Goal: Information Seeking & Learning: Find specific fact

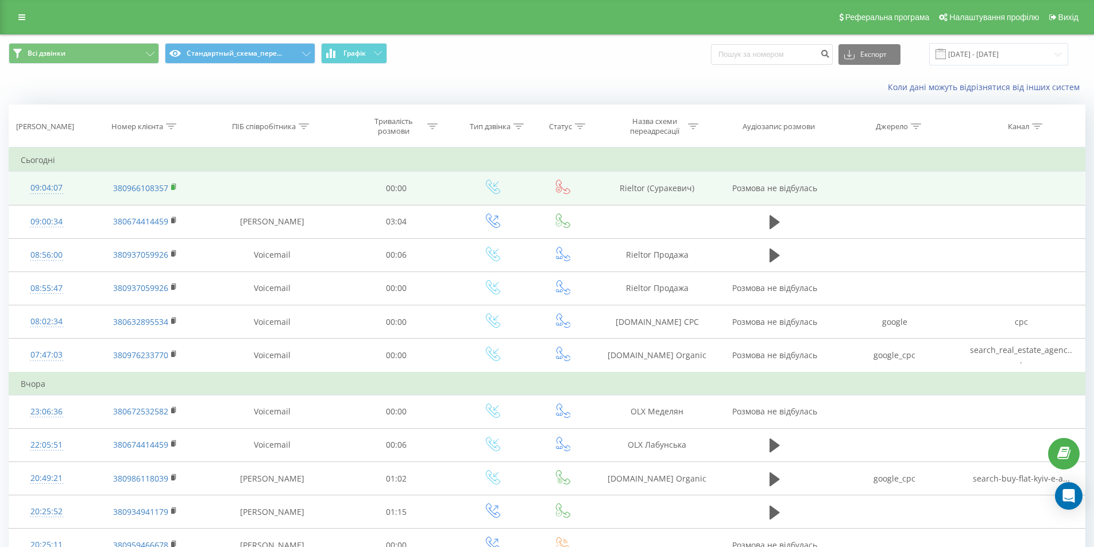
click at [175, 186] on rect at bounding box center [172, 187] width 3 height 5
drag, startPoint x: 681, startPoint y: 190, endPoint x: 697, endPoint y: 189, distance: 16.1
click at [697, 189] on td "Rieltor (Суракевич)" at bounding box center [657, 188] width 122 height 33
copy td "Rieltor (Суракевич)"
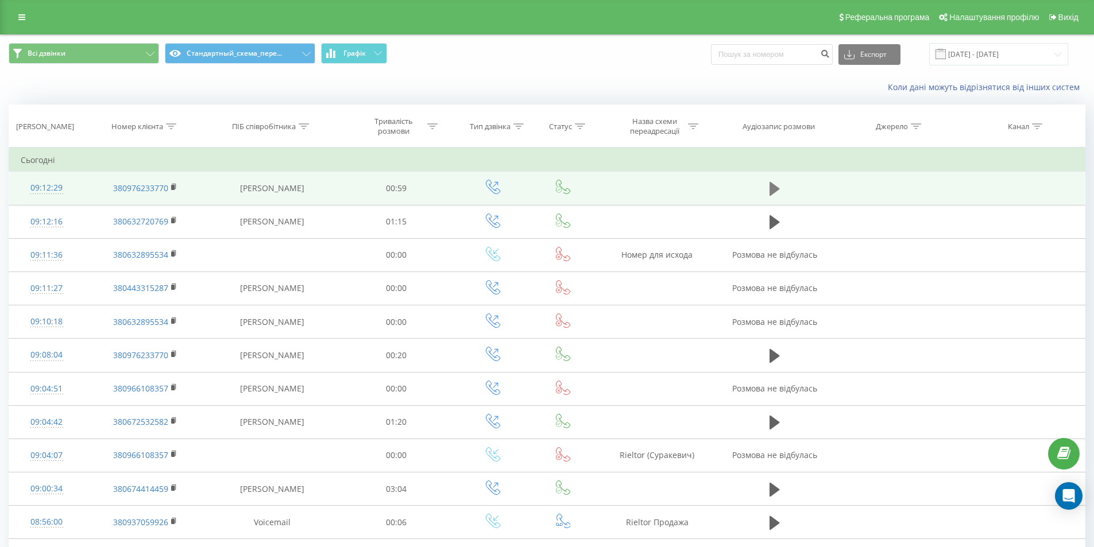
click at [773, 185] on icon at bounding box center [774, 189] width 10 height 14
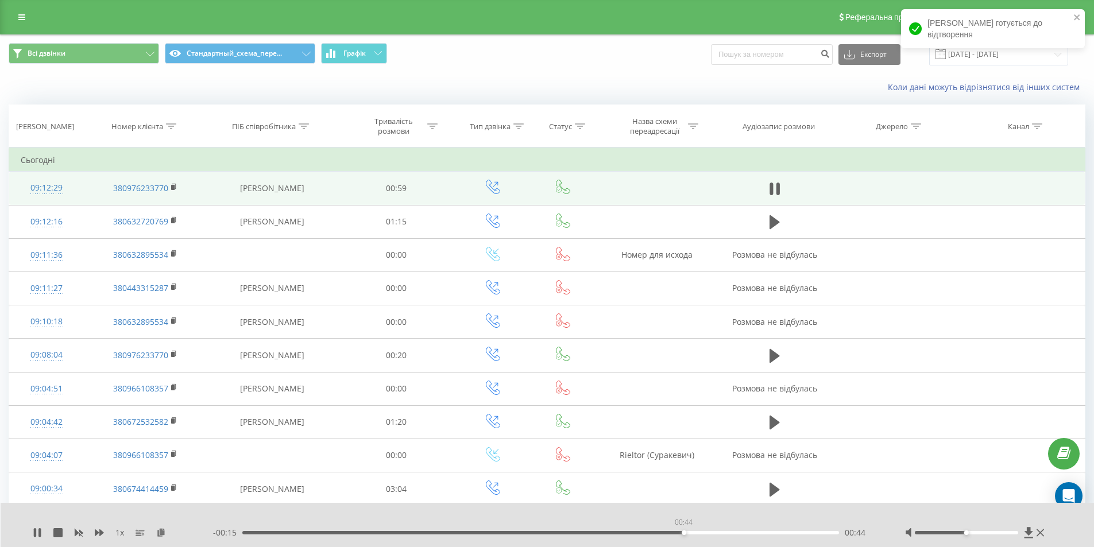
click at [683, 533] on div "00:44" at bounding box center [540, 532] width 597 height 3
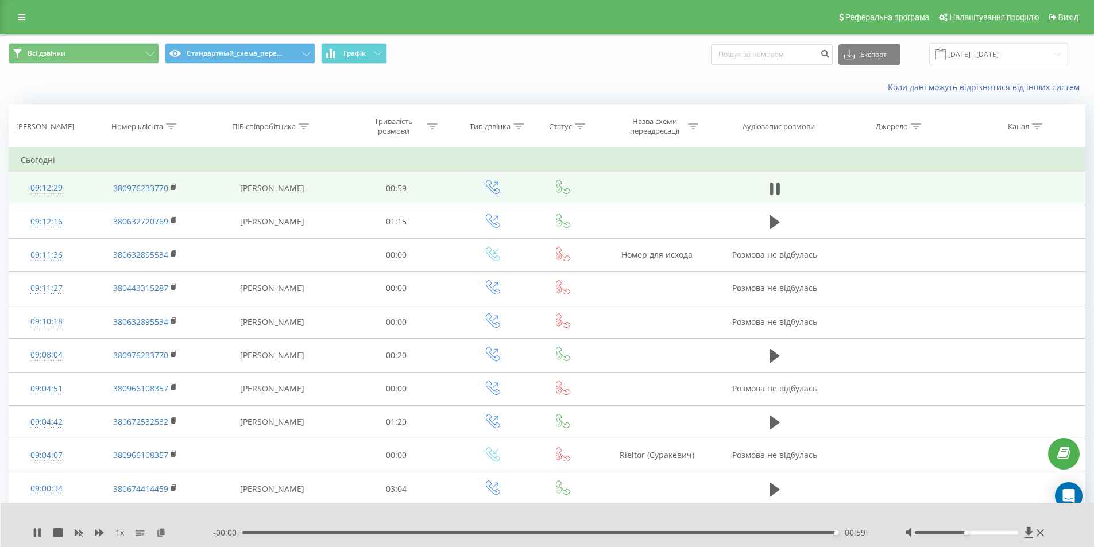
click at [37, 527] on div "1 x" at bounding box center [123, 532] width 180 height 11
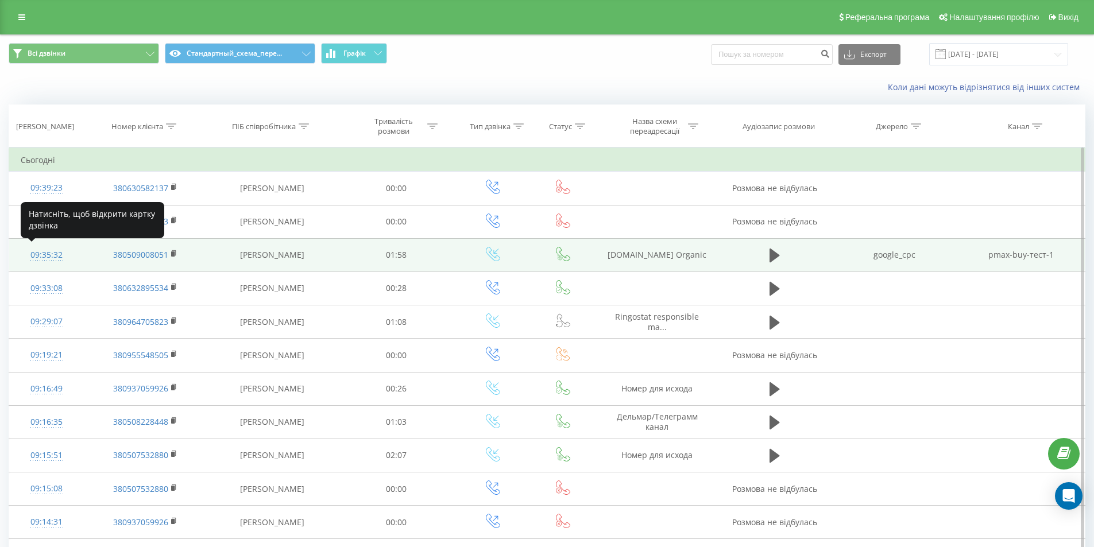
click at [44, 256] on div "09:35:32" at bounding box center [47, 255] width 52 height 22
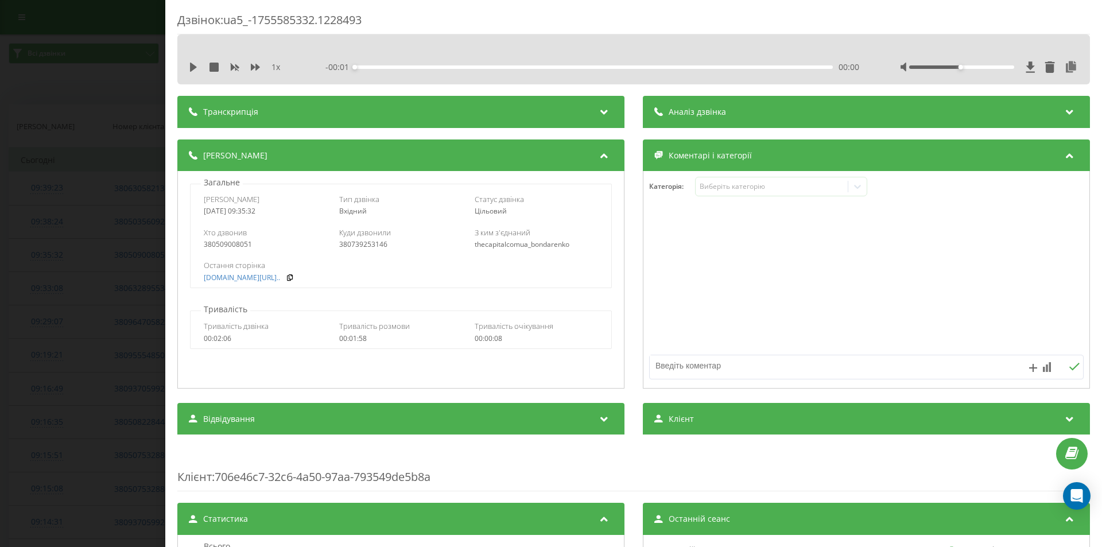
click at [51, 258] on div "Дзвінок : ua5_-1755585332.1228493 1 x - 00:01 00:00 00:00 Транскрипція Для AI-а…" at bounding box center [551, 273] width 1102 height 547
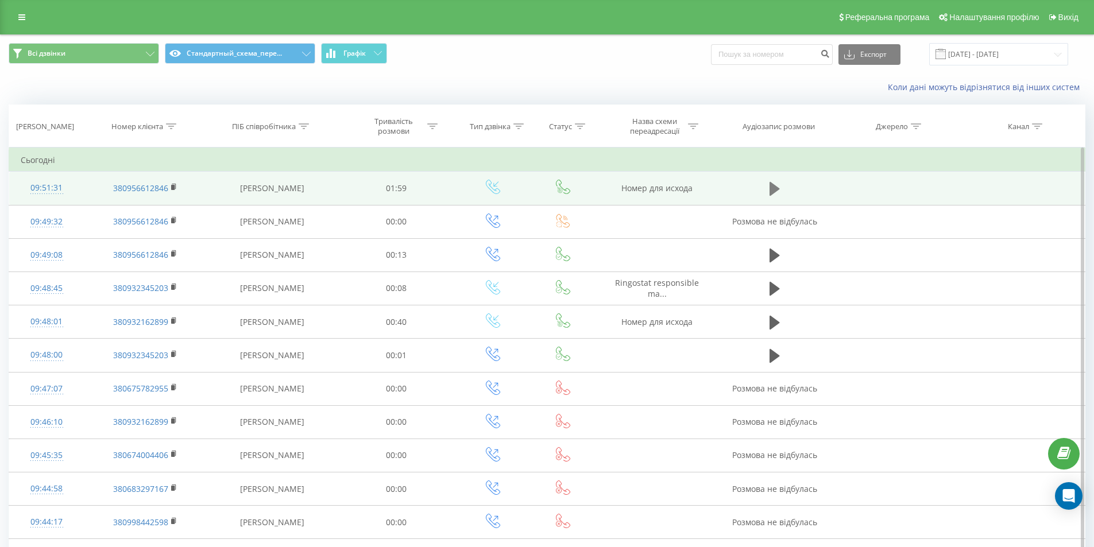
click at [767, 191] on button at bounding box center [774, 188] width 17 height 17
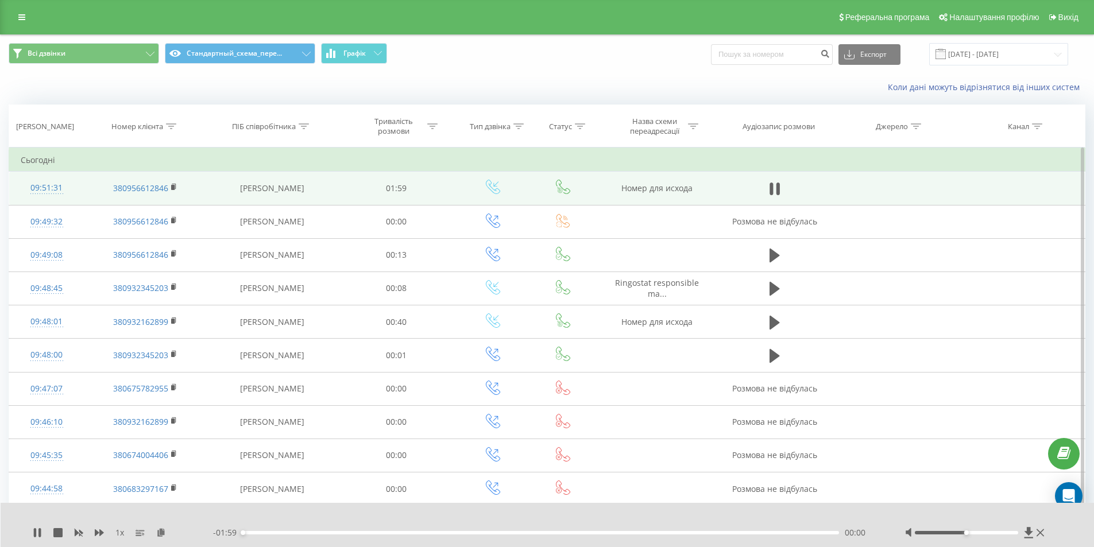
click at [556, 534] on div "00:00" at bounding box center [540, 532] width 597 height 3
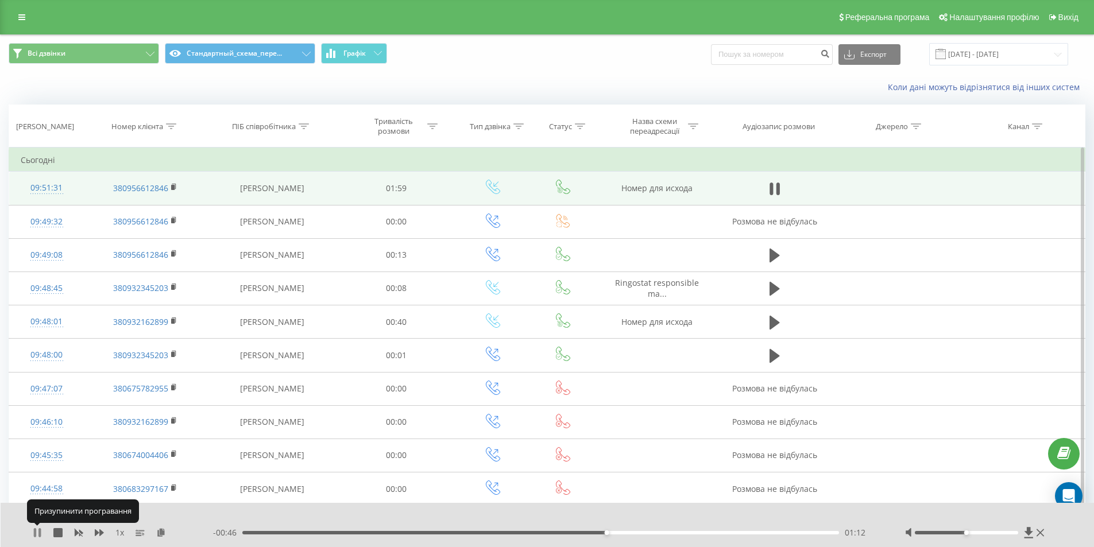
click at [41, 534] on icon at bounding box center [39, 532] width 2 height 9
click at [33, 535] on icon at bounding box center [37, 532] width 9 height 9
click at [688, 532] on div "01:29" at bounding box center [540, 532] width 597 height 3
click at [709, 532] on div "01:30" at bounding box center [540, 532] width 597 height 3
click at [735, 534] on div "01:38" at bounding box center [540, 532] width 597 height 3
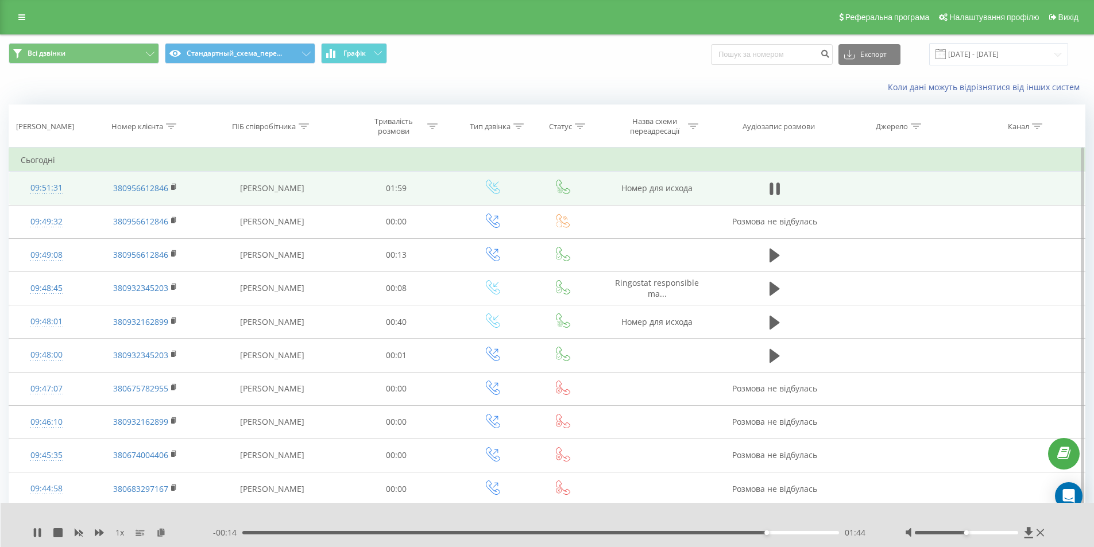
click at [30, 532] on div "1 x - 00:14 01:44 01:44" at bounding box center [548, 525] width 1094 height 44
click at [37, 534] on icon at bounding box center [37, 532] width 9 height 9
drag, startPoint x: 169, startPoint y: 125, endPoint x: 166, endPoint y: 144, distance: 19.8
click at [169, 125] on icon at bounding box center [171, 126] width 10 height 6
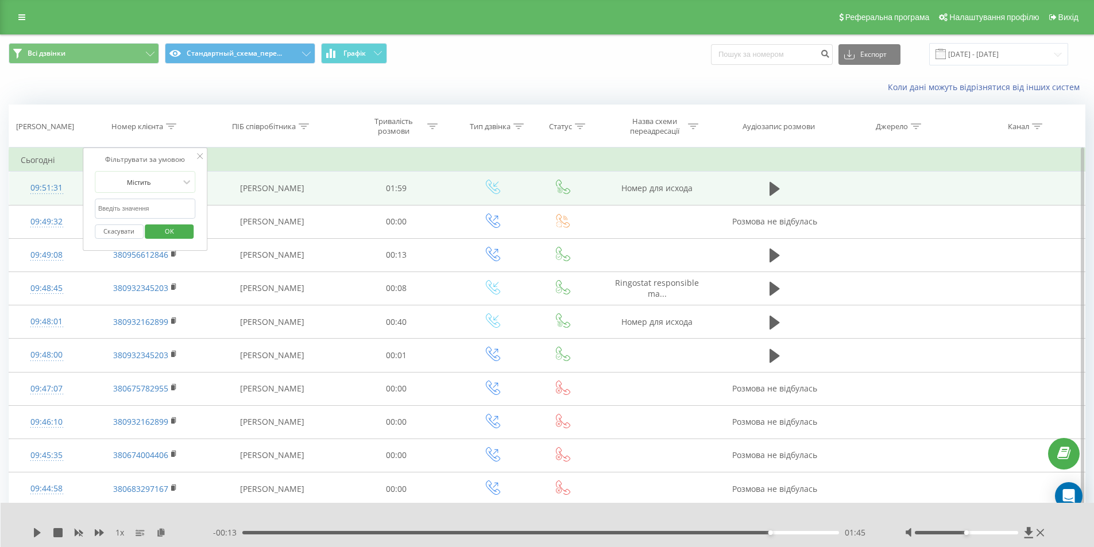
click at [149, 202] on input "text" at bounding box center [145, 209] width 101 height 20
paste input "380956612846"
type input "380956612846"
click at [162, 227] on span "OK" at bounding box center [169, 231] width 32 height 18
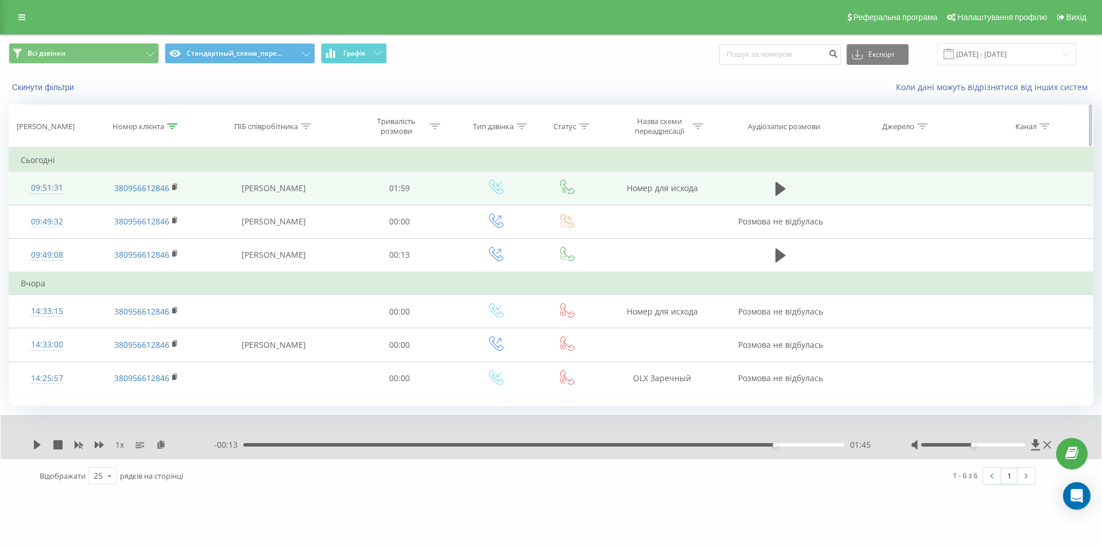
drag, startPoint x: 176, startPoint y: 121, endPoint x: 174, endPoint y: 127, distance: 6.0
click at [175, 122] on div at bounding box center [172, 127] width 10 height 10
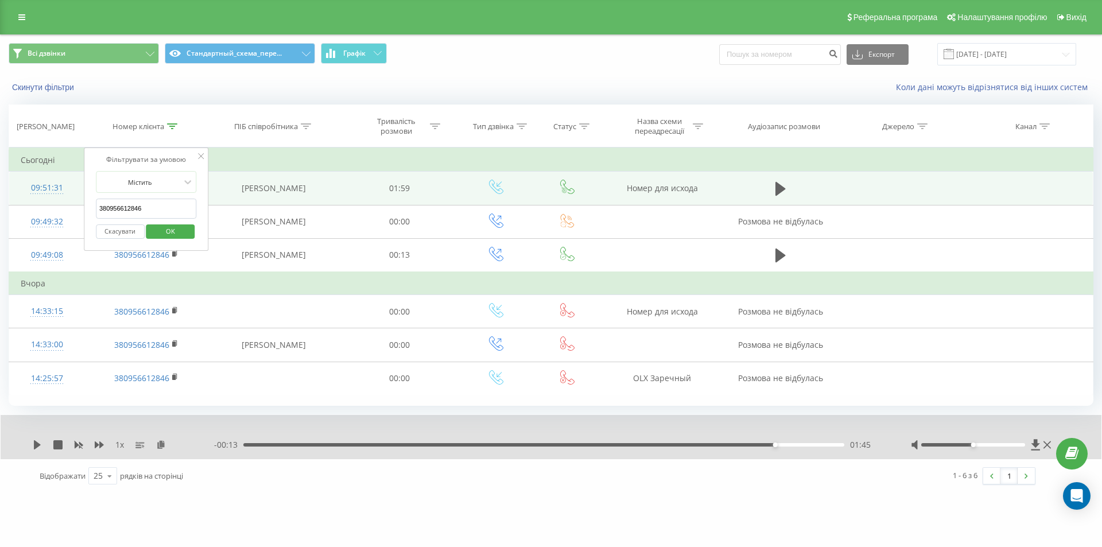
click at [119, 230] on button "Скасувати" at bounding box center [120, 231] width 49 height 14
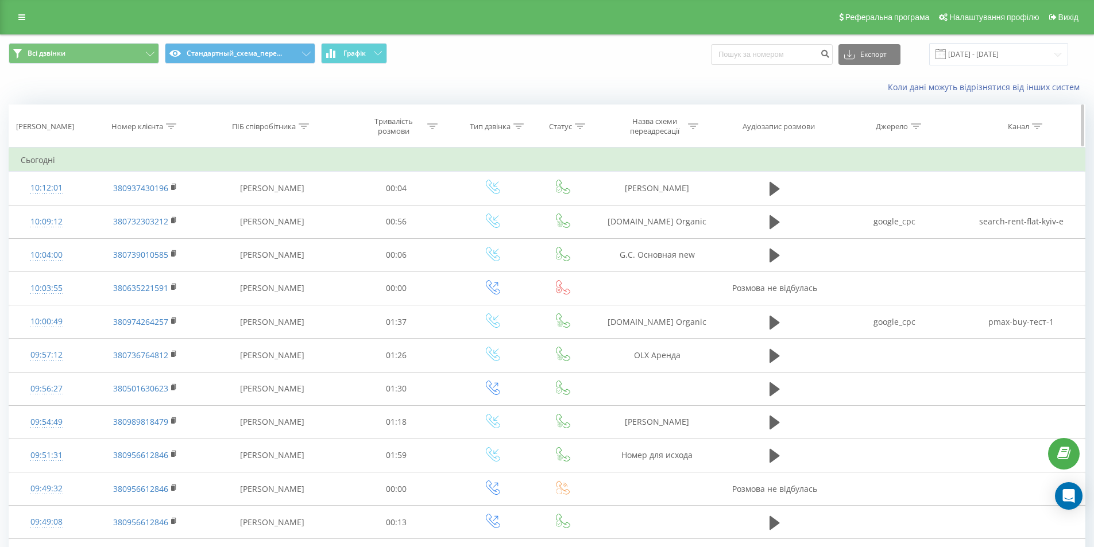
click at [170, 126] on icon at bounding box center [171, 126] width 10 height 6
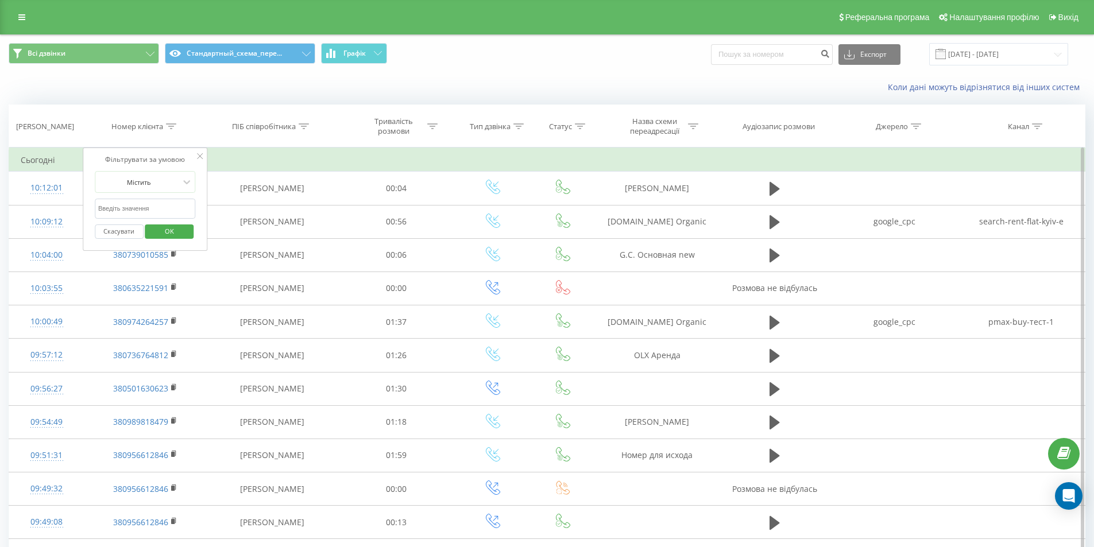
click at [152, 214] on input "text" at bounding box center [145, 209] width 101 height 20
paste input "095 661 2846"
drag, startPoint x: 110, startPoint y: 206, endPoint x: 123, endPoint y: 217, distance: 17.1
click at [111, 206] on input "095 661 2846" at bounding box center [145, 209] width 101 height 20
type input "300956612846"
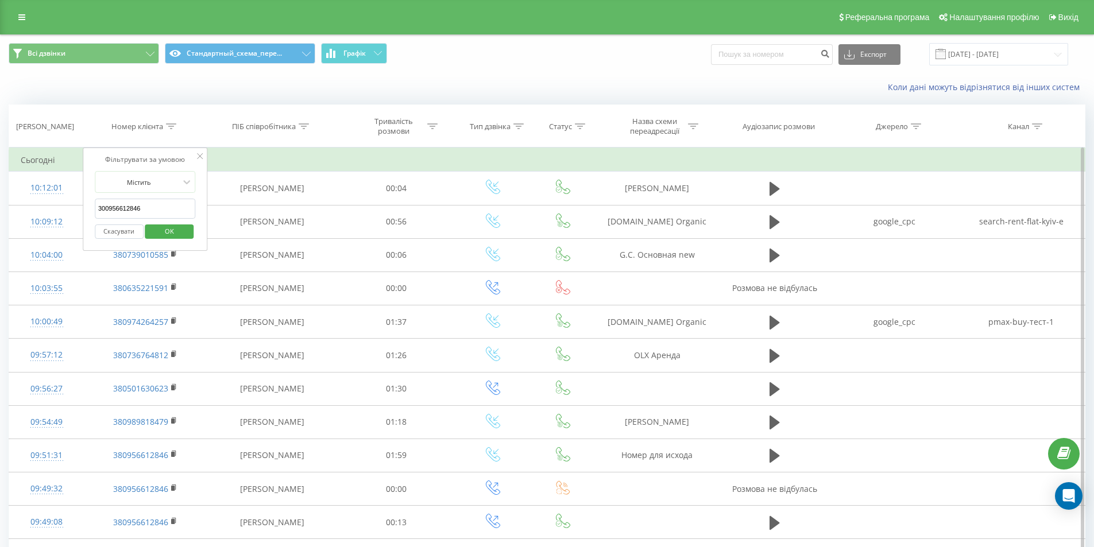
click button "OK" at bounding box center [169, 231] width 49 height 14
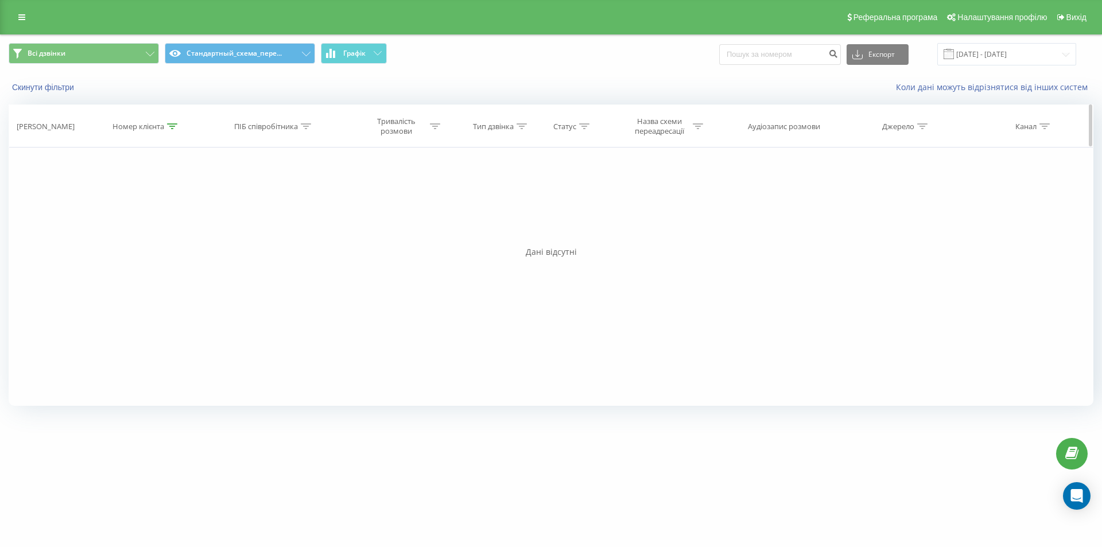
click at [177, 125] on div "Номер клієнта" at bounding box center [145, 127] width 123 height 10
click at [125, 232] on button "Скасувати" at bounding box center [120, 231] width 49 height 14
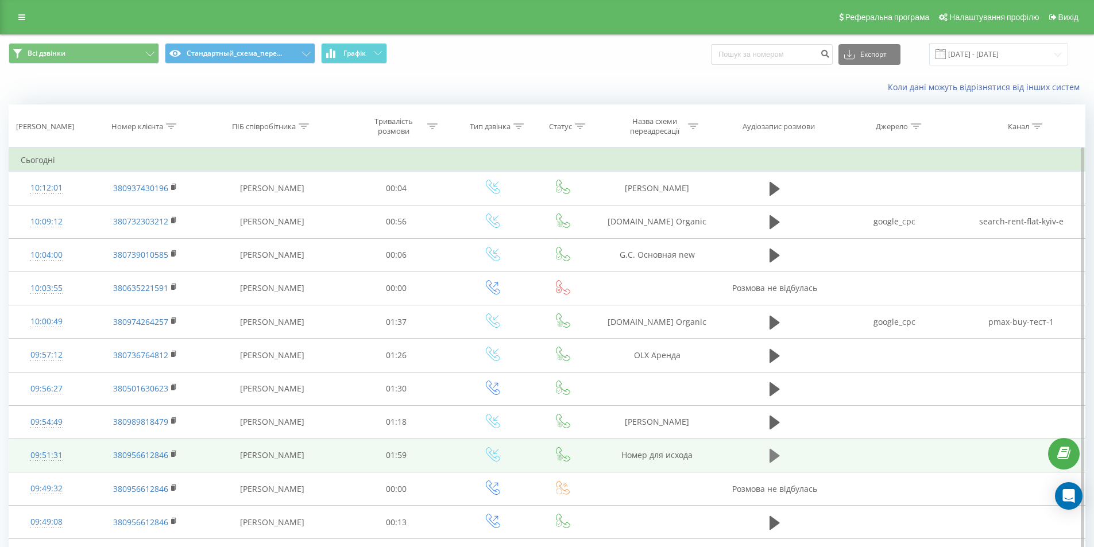
click at [776, 452] on icon at bounding box center [774, 456] width 10 height 16
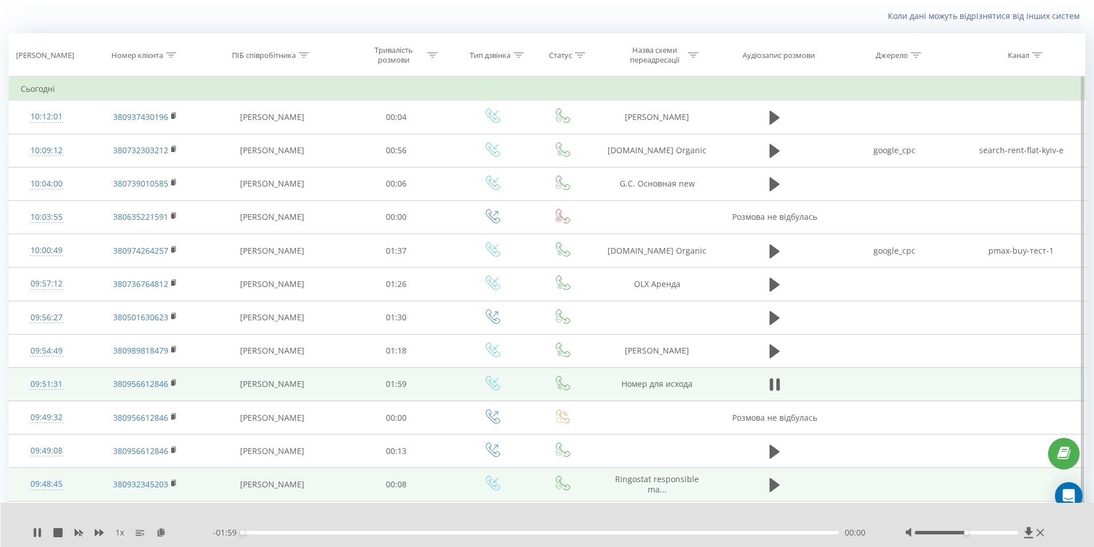
scroll to position [115, 0]
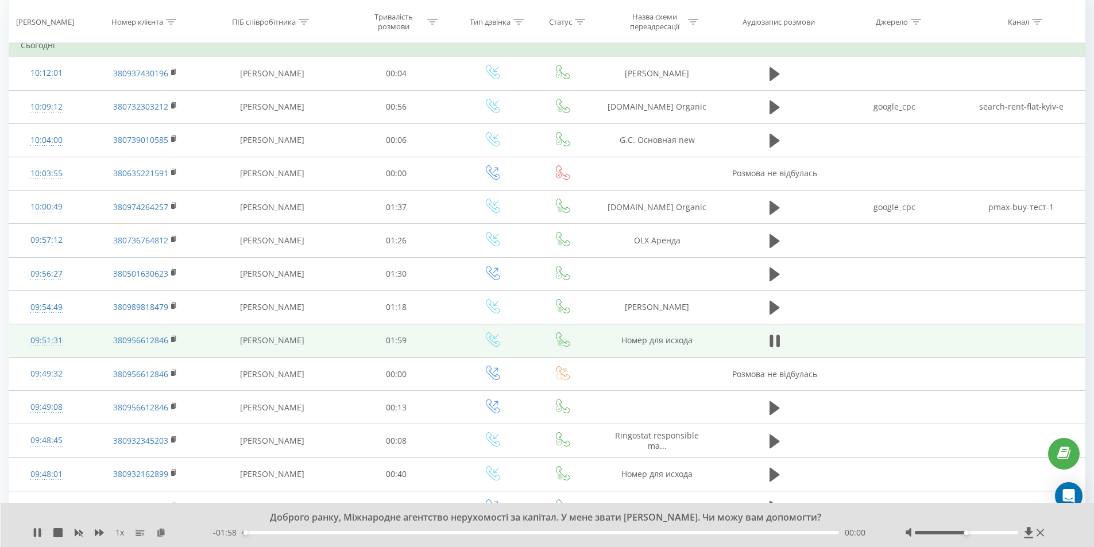
click at [352, 533] on div "00:00" at bounding box center [540, 532] width 597 height 3
click at [410, 531] on div "- 01:35 00:23 00:23" at bounding box center [544, 532] width 663 height 11
click at [411, 533] on div "00:24" at bounding box center [540, 532] width 597 height 3
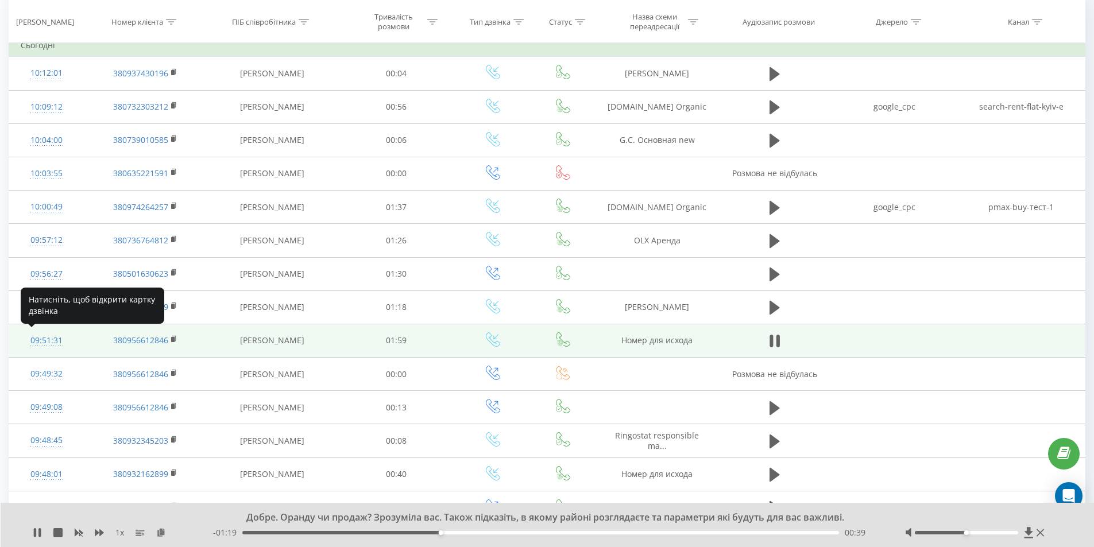
click at [41, 338] on div "09:51:31" at bounding box center [47, 341] width 52 height 22
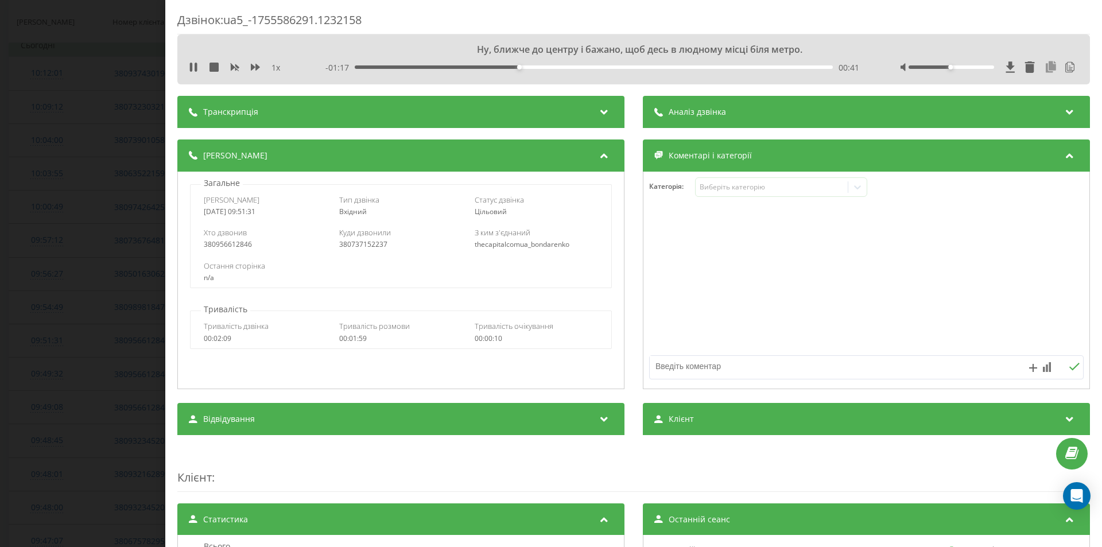
click at [1044, 67] on icon at bounding box center [1051, 66] width 14 height 11
click at [191, 62] on div "1 x" at bounding box center [242, 67] width 107 height 11
click at [195, 70] on icon at bounding box center [196, 67] width 2 height 9
click at [45, 170] on div "Дзвінок : ua5_-1755586291.1232158 Добре, зрозуміла вас. Підкажіть які параметри…" at bounding box center [551, 273] width 1102 height 547
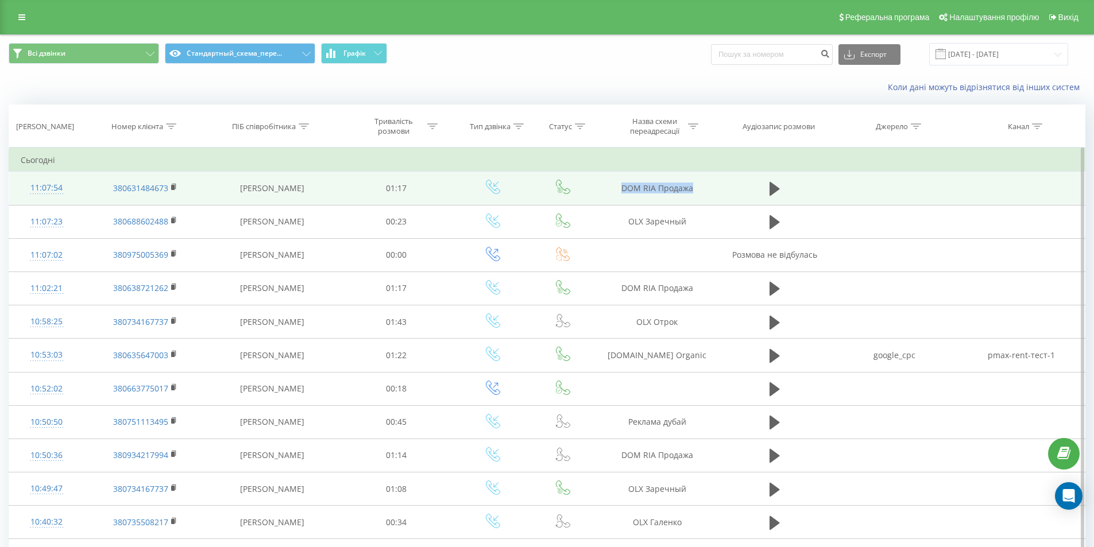
drag, startPoint x: 604, startPoint y: 189, endPoint x: 717, endPoint y: 185, distance: 113.2
click at [717, 185] on td "DOM RIA Продажа" at bounding box center [657, 188] width 122 height 33
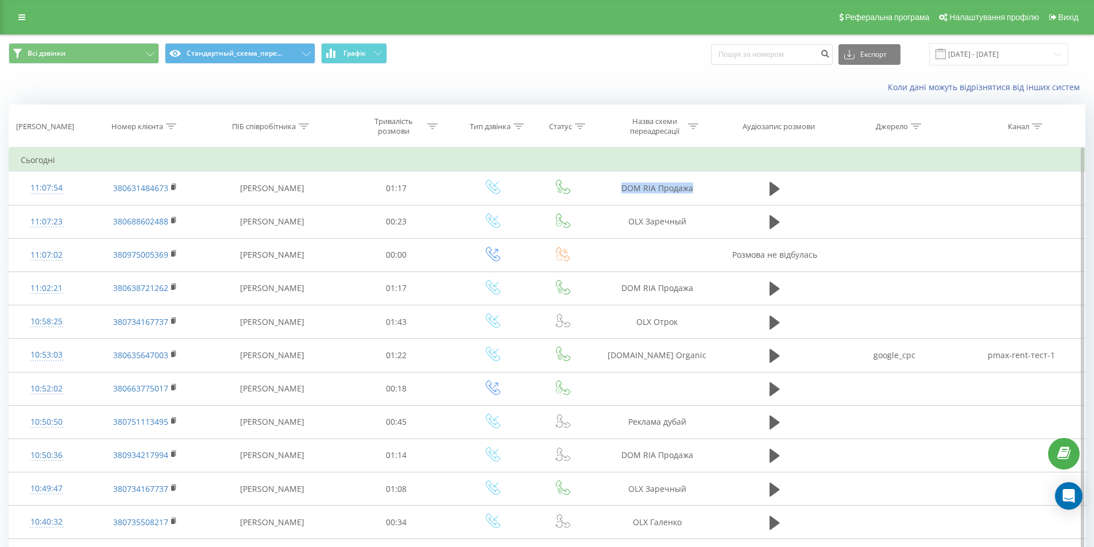
copy td "DOM RIA Продажа"
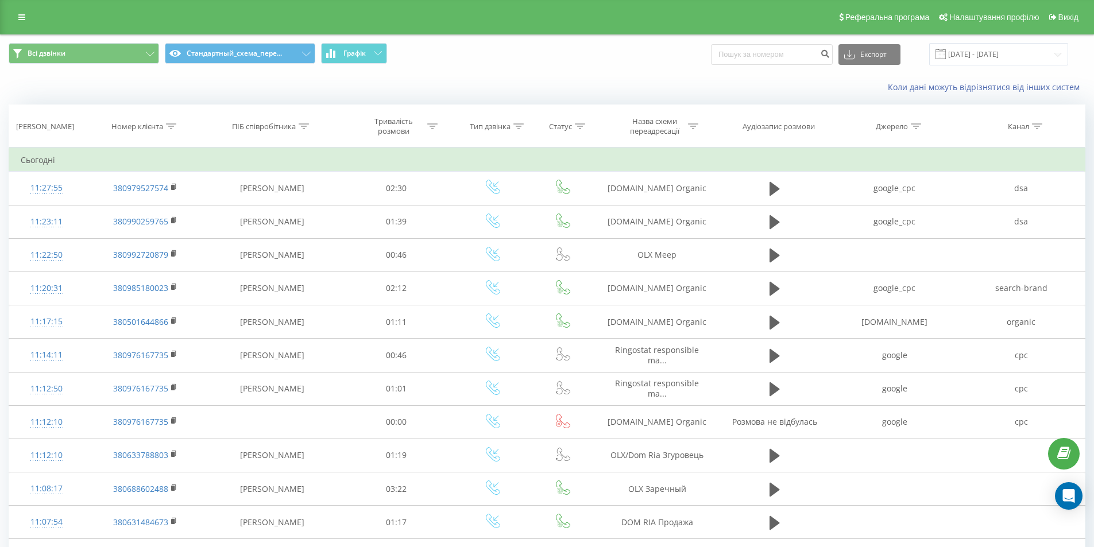
click at [106, 86] on div "Коли дані можуть відрізнятися вiд інших систем" at bounding box center [547, 87] width 1092 height 28
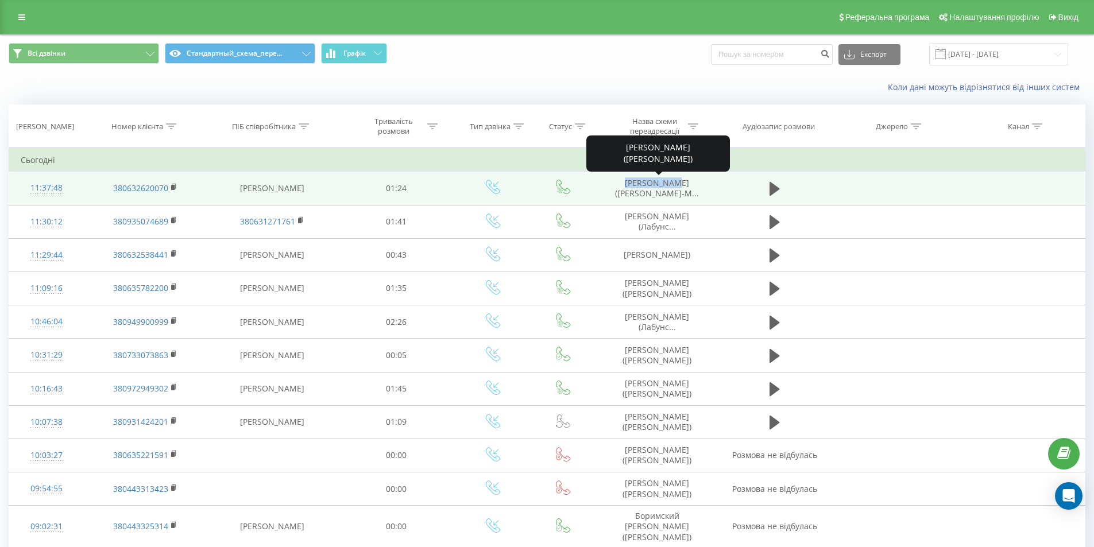
drag, startPoint x: 614, startPoint y: 185, endPoint x: 652, endPoint y: 187, distance: 37.4
click at [652, 187] on span "Зікій Кіріл (Ясинецкая-М..." at bounding box center [657, 187] width 84 height 21
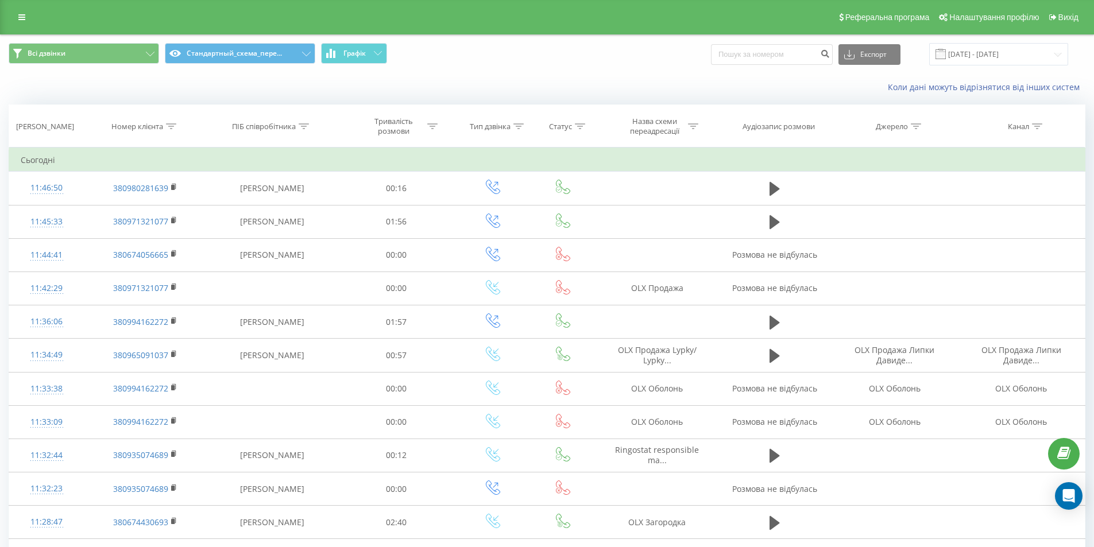
click at [121, 82] on div "Коли дані можуть відрізнятися вiд інших систем" at bounding box center [547, 87] width 1092 height 28
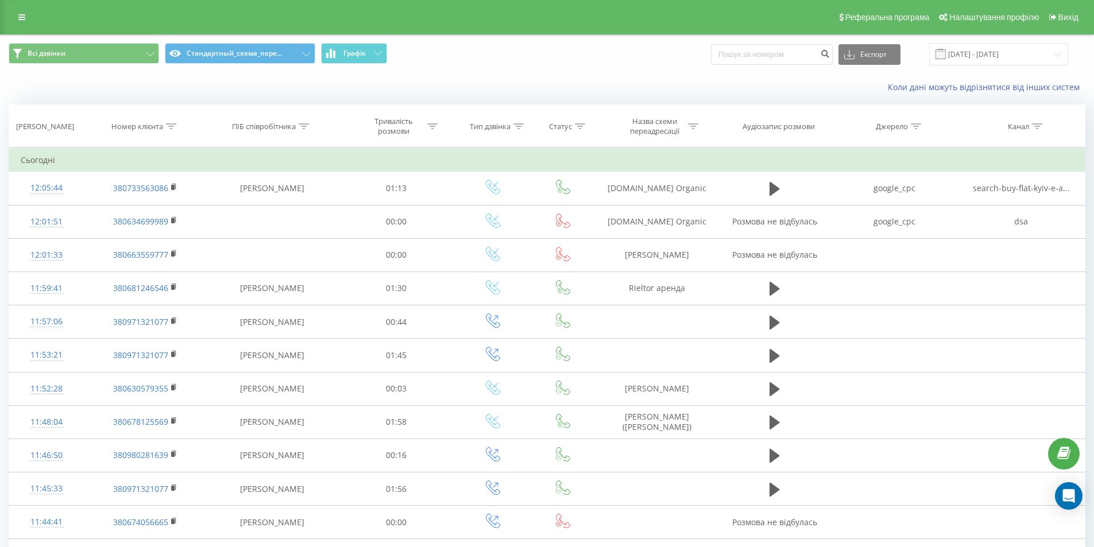
click at [109, 90] on div "Коли дані можуть відрізнятися вiд інших систем" at bounding box center [547, 87] width 1092 height 28
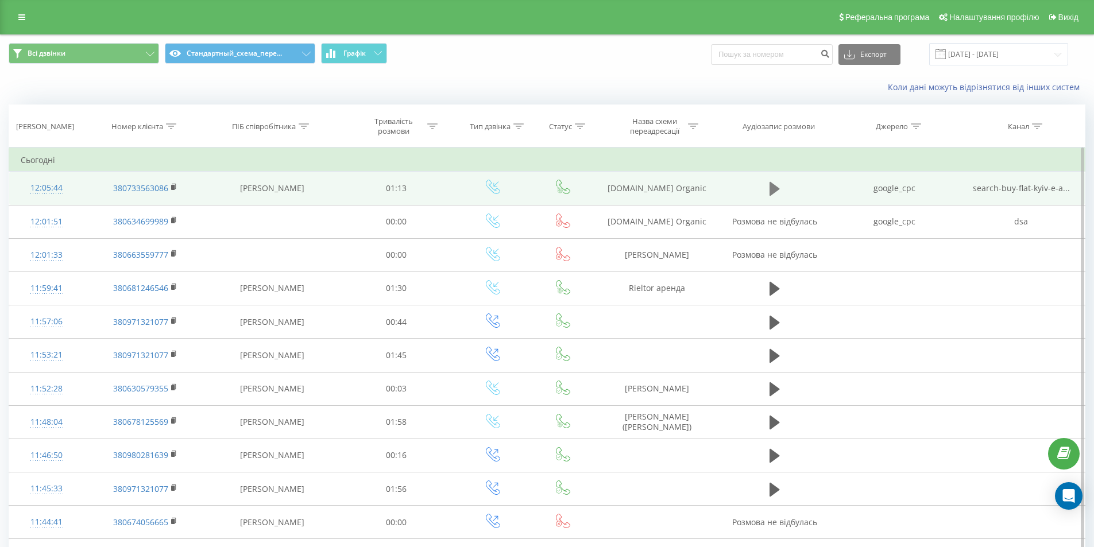
click at [777, 191] on icon at bounding box center [774, 189] width 10 height 16
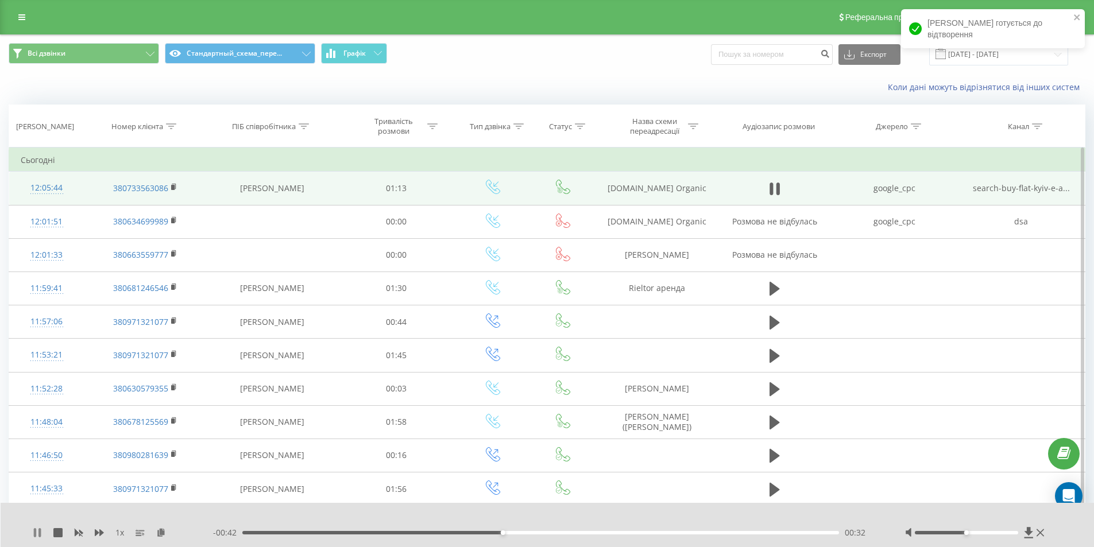
click at [39, 535] on icon at bounding box center [39, 532] width 2 height 9
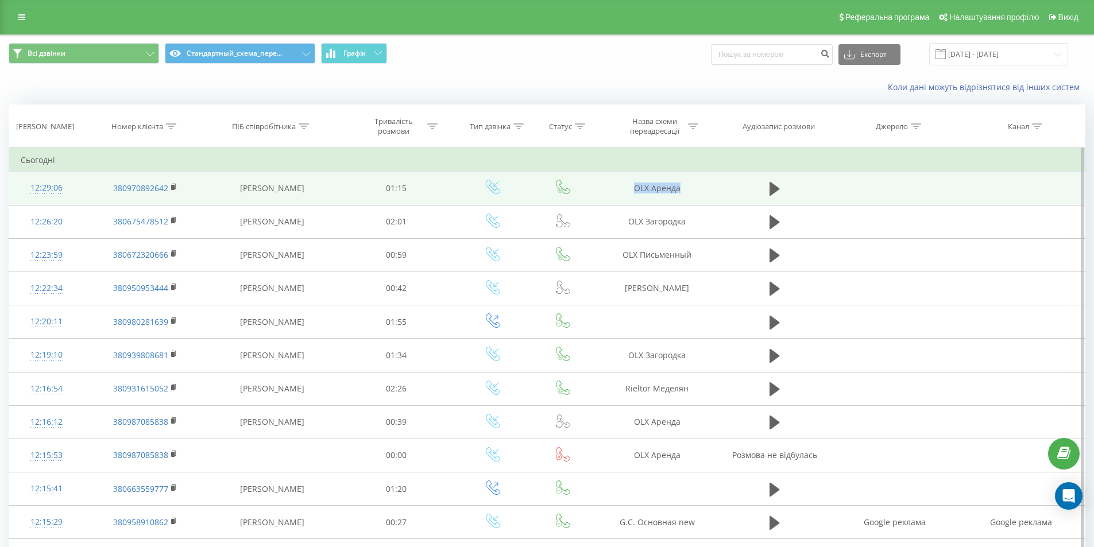
drag, startPoint x: 630, startPoint y: 187, endPoint x: 696, endPoint y: 184, distance: 66.1
click at [696, 184] on td "OLX Аренда" at bounding box center [657, 188] width 122 height 33
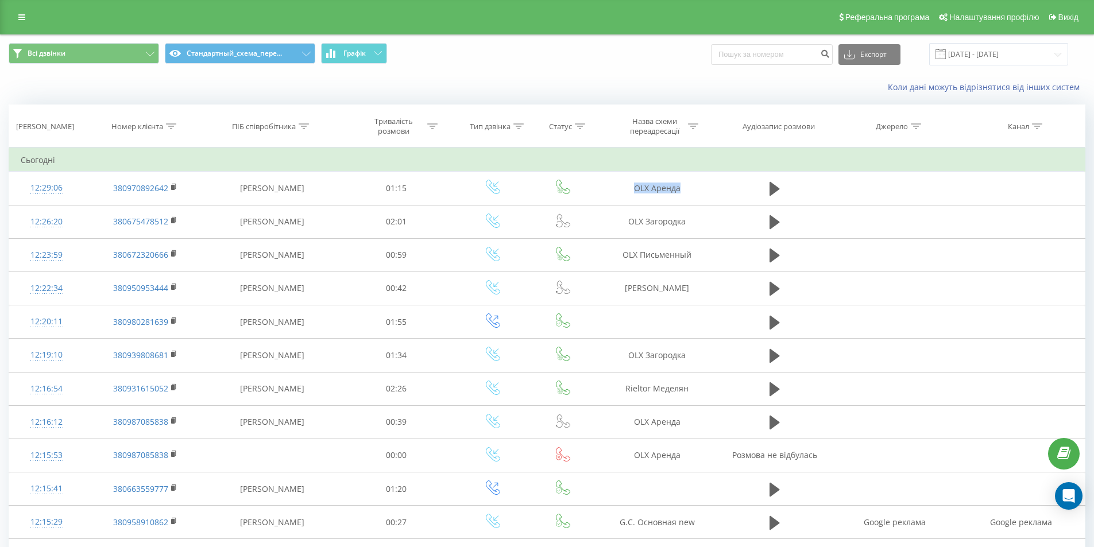
copy td "OLX Аренда"
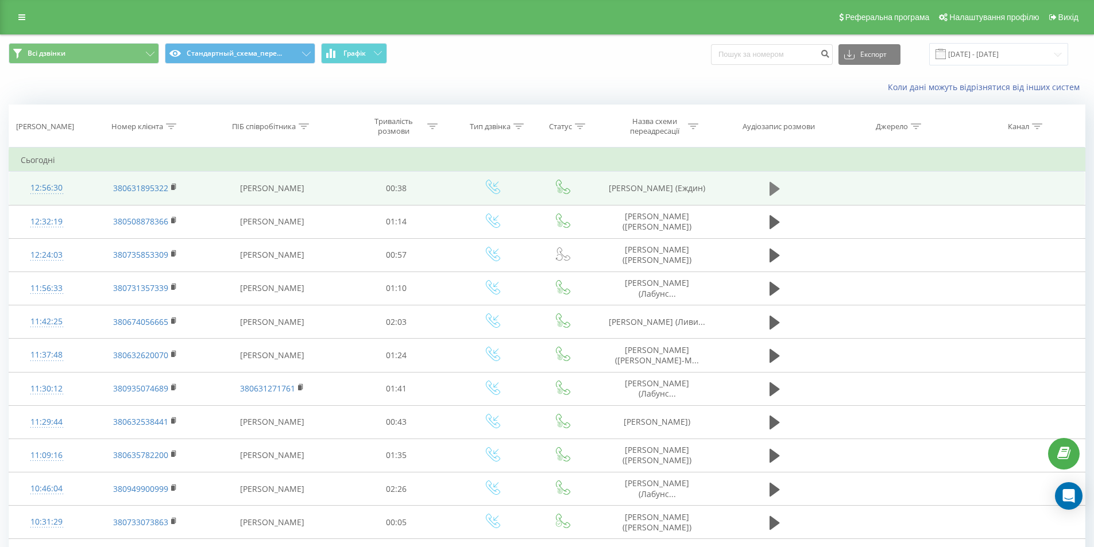
click at [770, 189] on icon at bounding box center [774, 189] width 10 height 14
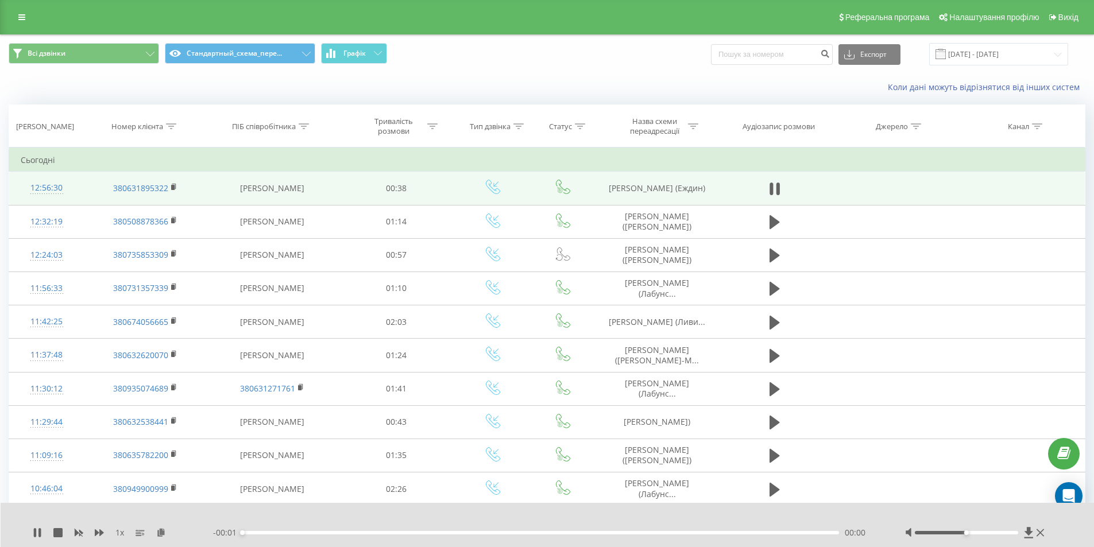
click at [319, 533] on div "00:00" at bounding box center [540, 532] width 597 height 3
click at [346, 534] on div "- 00:33 00:00 00:00" at bounding box center [544, 532] width 663 height 11
click at [350, 533] on div "00:06" at bounding box center [540, 532] width 597 height 3
click at [304, 533] on div "00:03" at bounding box center [540, 532] width 597 height 3
click at [35, 530] on icon at bounding box center [35, 532] width 2 height 9
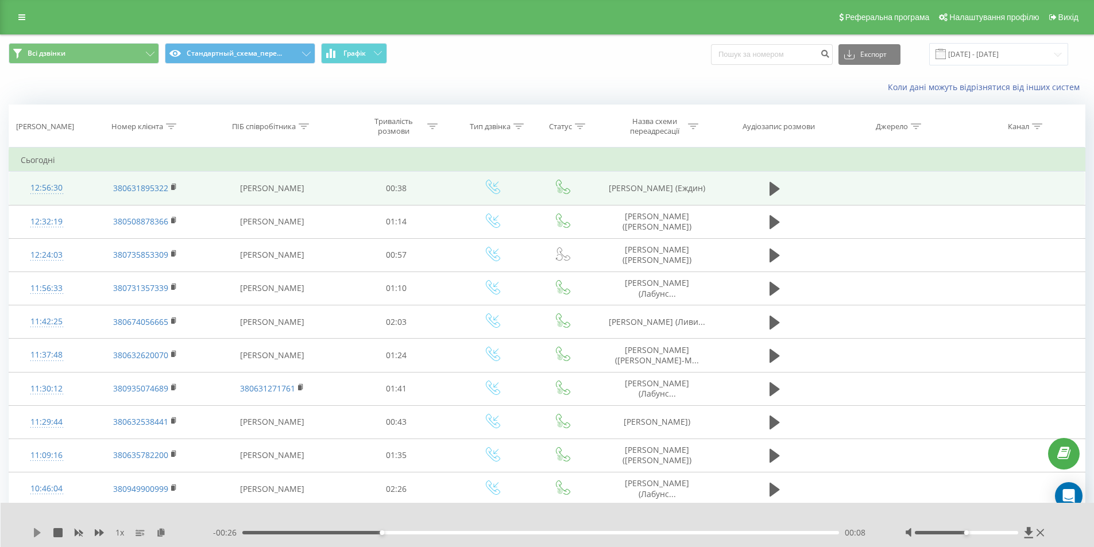
click at [33, 530] on icon at bounding box center [37, 532] width 9 height 9
click at [422, 531] on div "00:08" at bounding box center [540, 532] width 597 height 3
drag, startPoint x: 460, startPoint y: 533, endPoint x: 468, endPoint y: 533, distance: 8.0
click at [462, 533] on div "00:12" at bounding box center [540, 532] width 597 height 3
click at [490, 532] on div "00:14" at bounding box center [540, 532] width 597 height 3
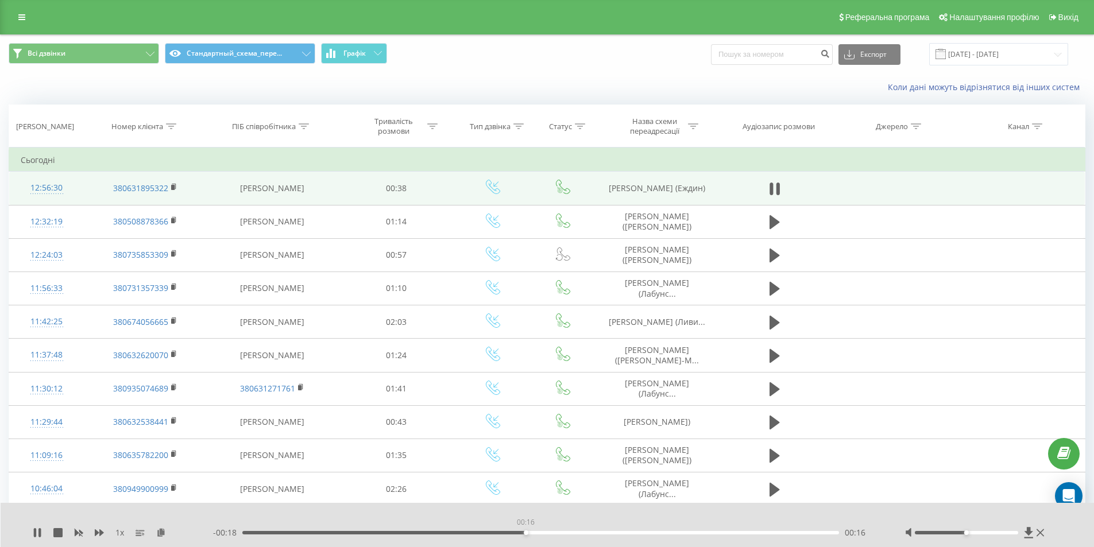
click at [525, 532] on div "00:16" at bounding box center [540, 532] width 597 height 3
drag, startPoint x: 605, startPoint y: 533, endPoint x: 660, endPoint y: 535, distance: 54.6
click at [607, 533] on div "00:19" at bounding box center [540, 532] width 597 height 3
click at [661, 534] on div "00:21" at bounding box center [540, 532] width 597 height 3
click at [701, 533] on div "00:24" at bounding box center [540, 532] width 597 height 3
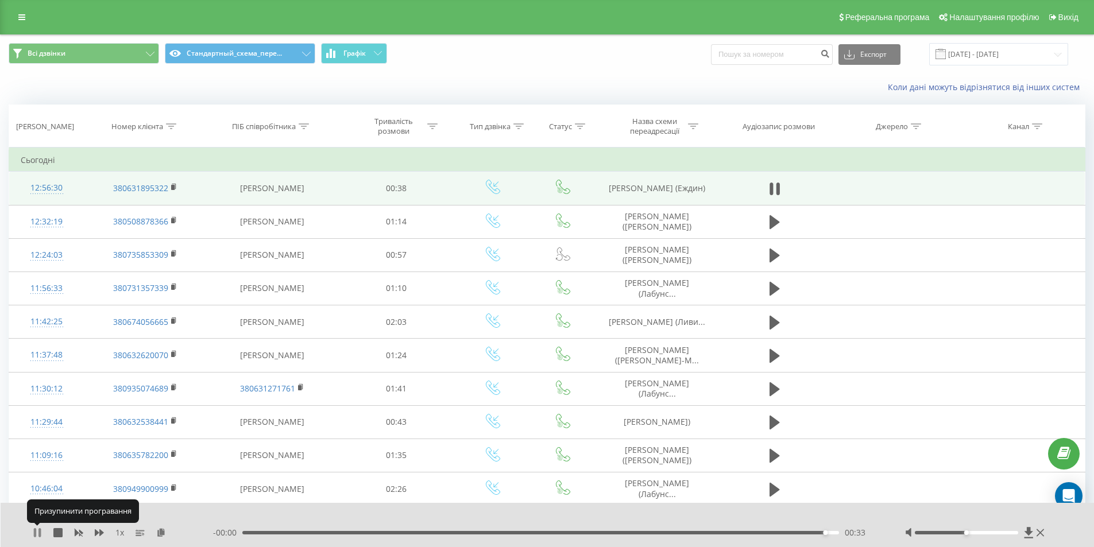
click at [37, 531] on icon at bounding box center [37, 532] width 9 height 9
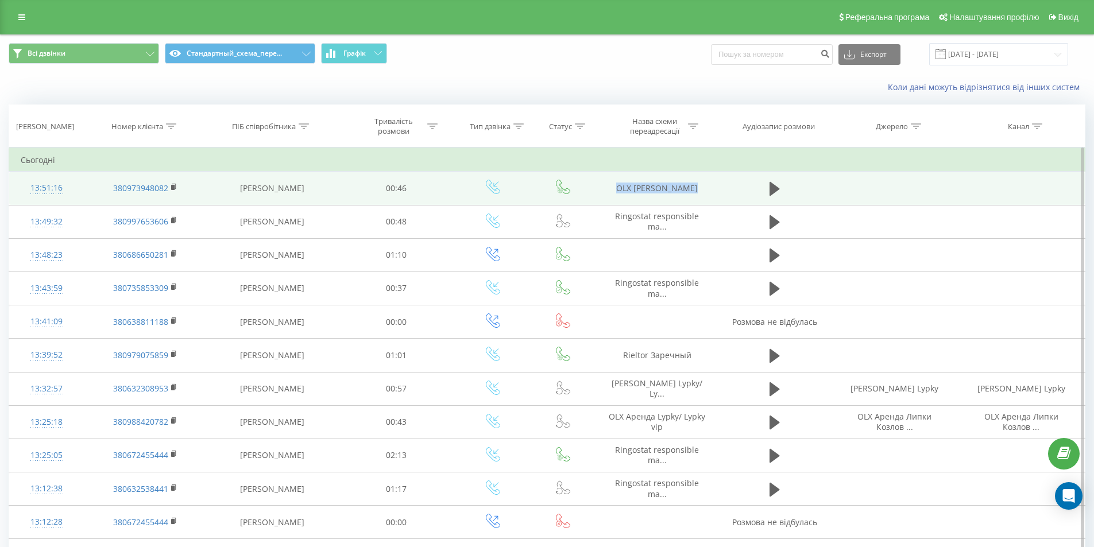
drag, startPoint x: 612, startPoint y: 189, endPoint x: 801, endPoint y: 189, distance: 188.9
click at [801, 189] on tr "13:51:16 380973948082 Єлизавета Бондаренко 00:46 OLX Ирина Давиденко" at bounding box center [547, 188] width 1076 height 33
copy tr "OLX Ирина Давиденко"
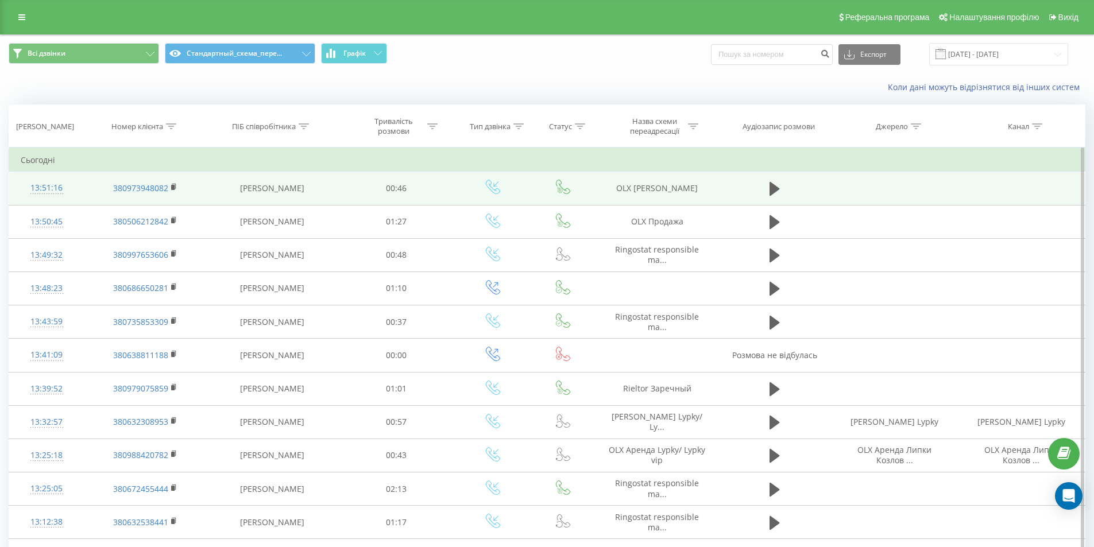
click at [49, 188] on div "13:51:16" at bounding box center [47, 188] width 52 height 22
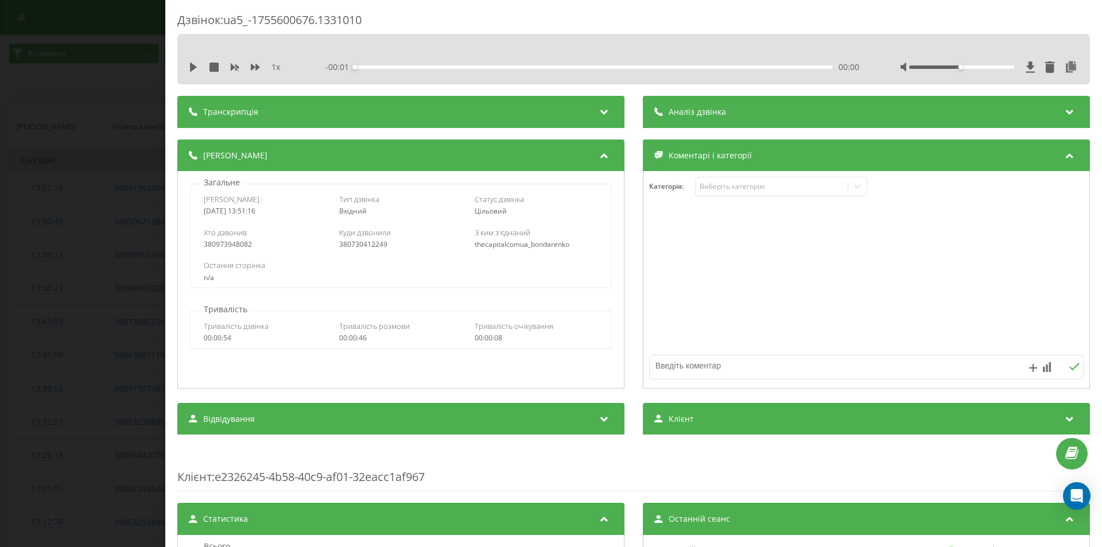
click at [355, 242] on div "380730412249" at bounding box center [400, 245] width 123 height 8
click at [358, 247] on div "380730412249" at bounding box center [400, 245] width 123 height 8
click at [140, 292] on div "Дзвінок : ua5_-1755600676.1331010 1 x - 00:46 00:00 00:00 Транскрипція Для AI-а…" at bounding box center [551, 273] width 1102 height 547
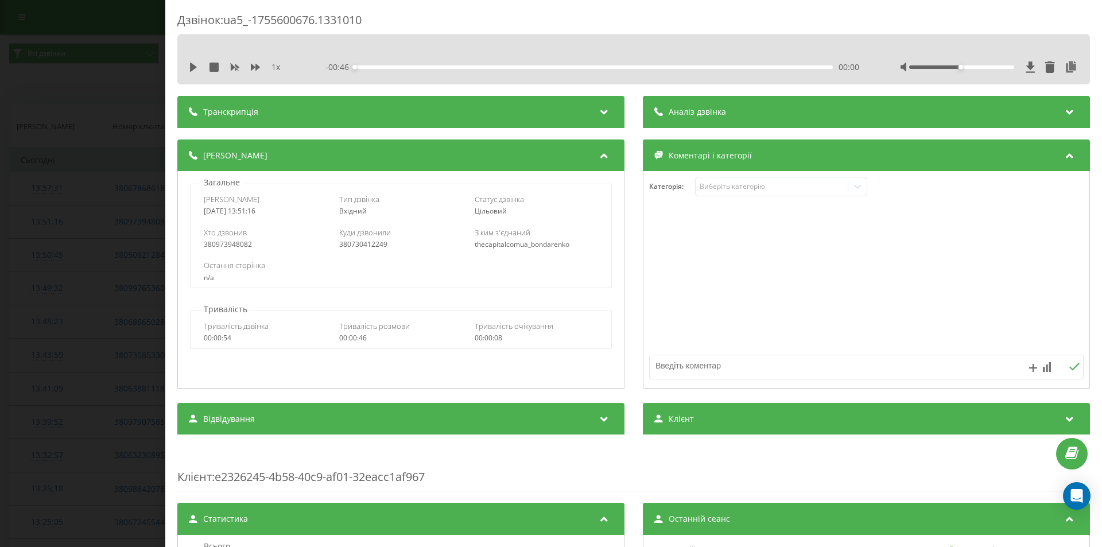
click at [2, 284] on div "Дзвінок : ua5_-1755600676.1331010 1 x - 00:46 00:00 00:00 Транскрипція Для AI-а…" at bounding box center [551, 273] width 1102 height 547
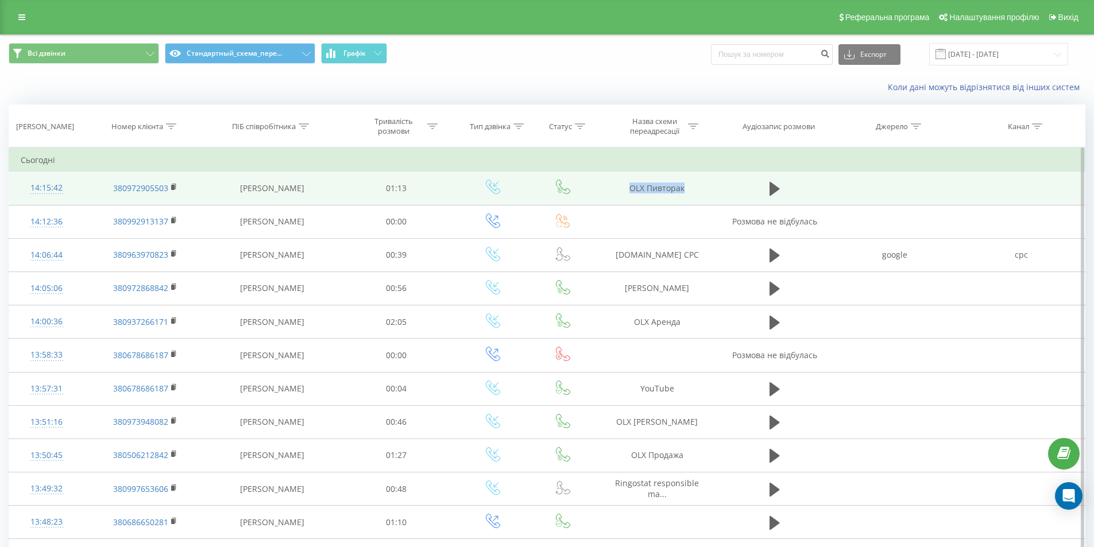
drag, startPoint x: 718, startPoint y: 188, endPoint x: 731, endPoint y: 188, distance: 12.6
click at [731, 188] on tr "14:15:42 380972905503 Єлизавета Бондаренко 01:13 OLX Пивторак" at bounding box center [547, 188] width 1076 height 33
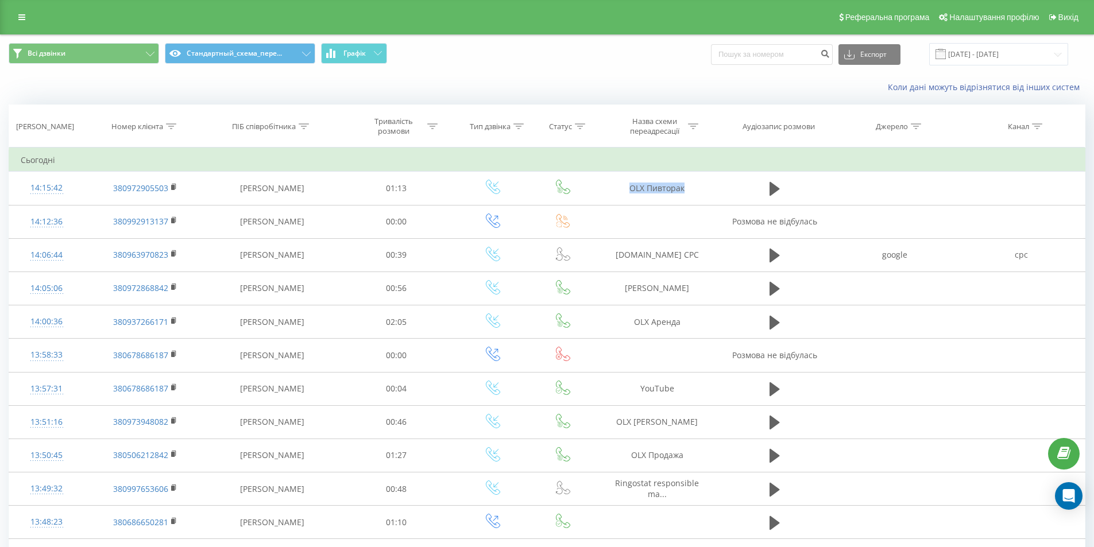
copy tr "OLX Пивторак"
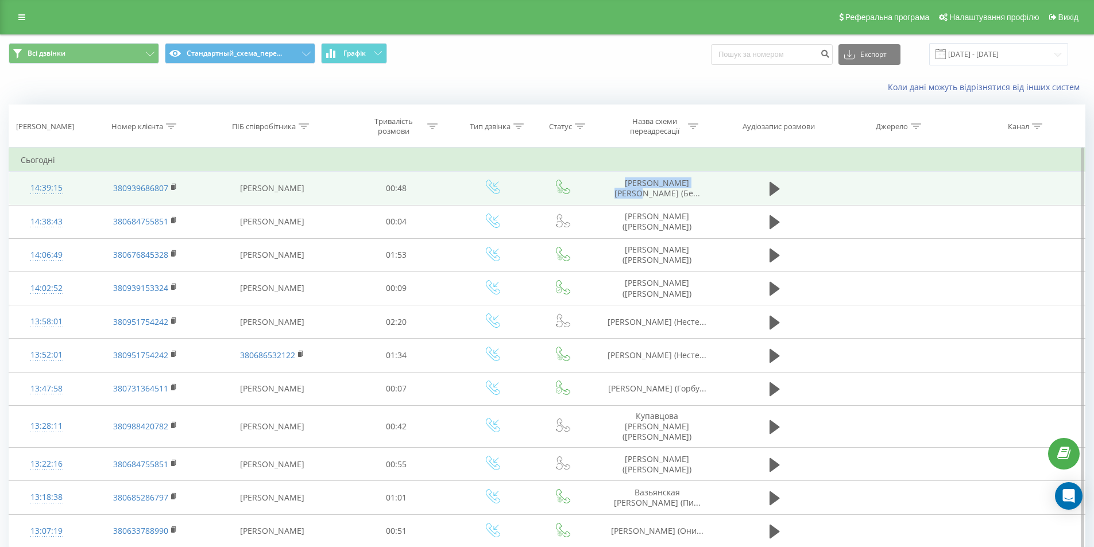
drag, startPoint x: 623, startPoint y: 185, endPoint x: 712, endPoint y: 180, distance: 89.7
click at [717, 177] on td "Синаевский Александр (Бе..." at bounding box center [657, 188] width 122 height 33
click at [781, 191] on button at bounding box center [774, 188] width 17 height 17
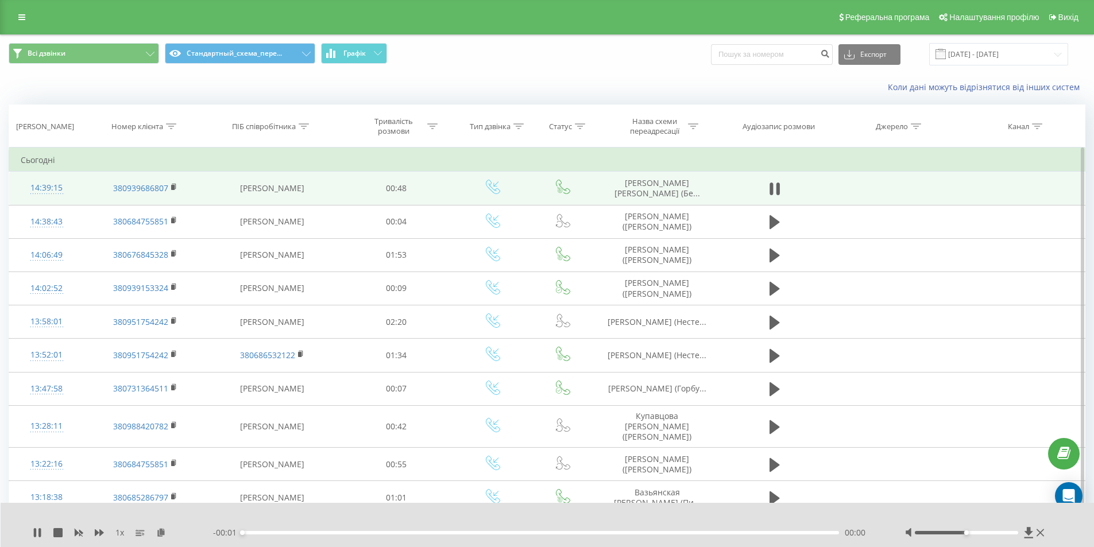
click at [40, 188] on div "14:39:15" at bounding box center [47, 188] width 52 height 22
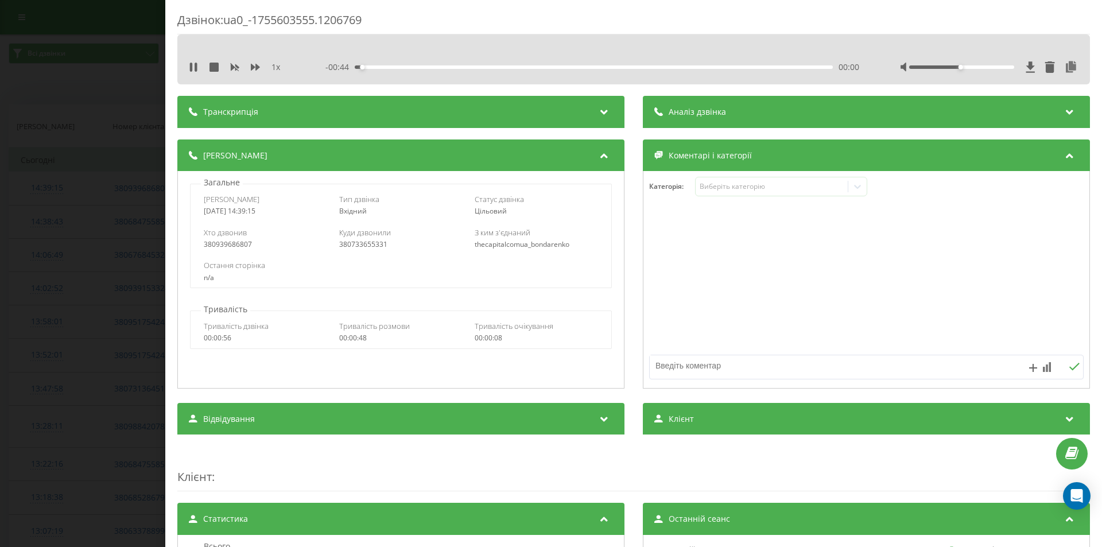
click at [359, 241] on div "380733655331" at bounding box center [400, 245] width 123 height 8
copy div "380733655331"
drag, startPoint x: 91, startPoint y: 262, endPoint x: 96, endPoint y: 180, distance: 82.2
click at [91, 262] on div "Дзвінок : ua0_-1755603555.1206769 1 x - 00:43 00:01 00:01 Транскрипція Для AI-а…" at bounding box center [551, 273] width 1102 height 547
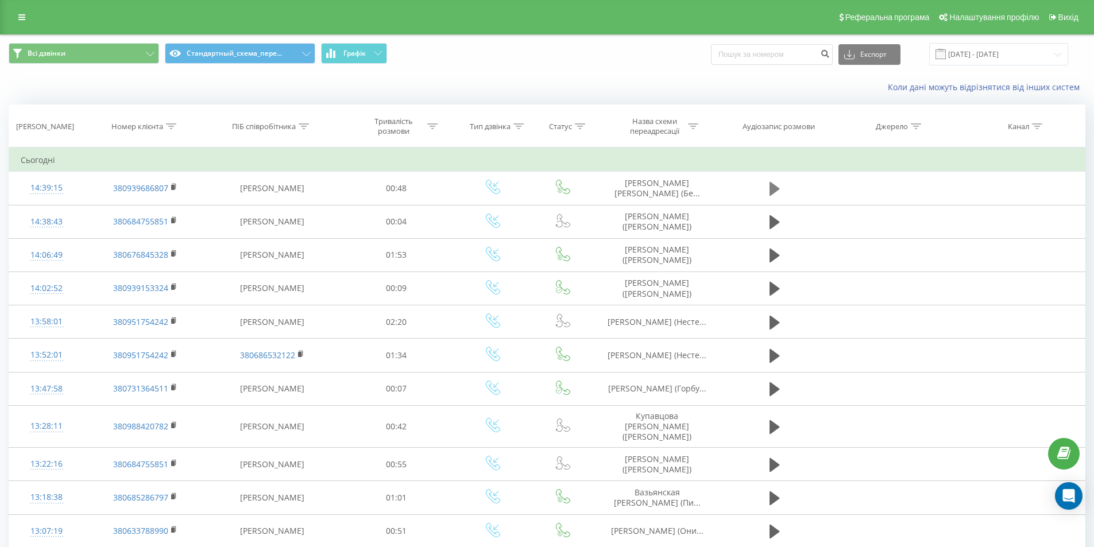
click at [780, 189] on button at bounding box center [774, 188] width 17 height 17
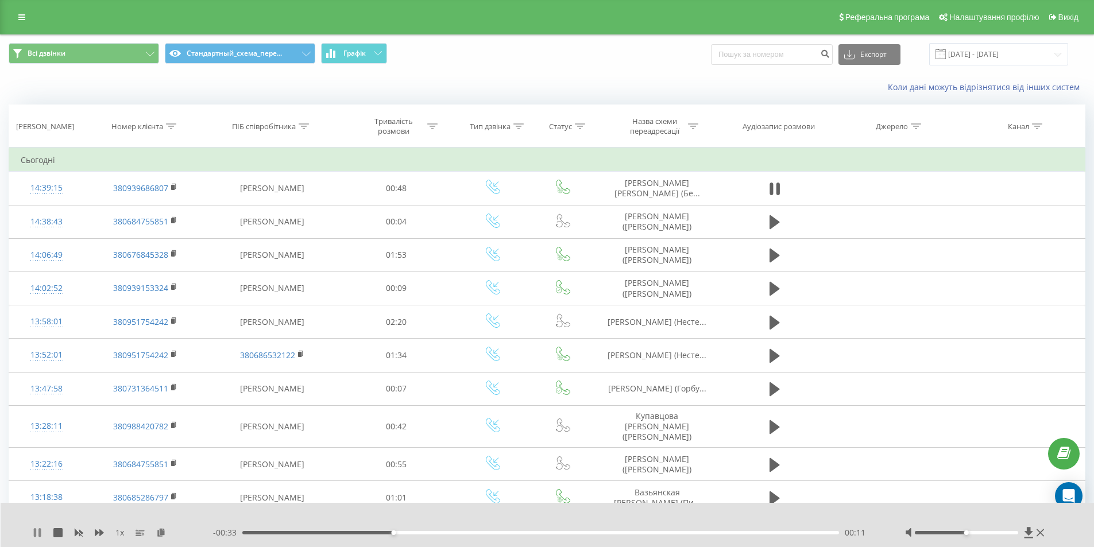
click at [36, 531] on icon at bounding box center [35, 532] width 2 height 9
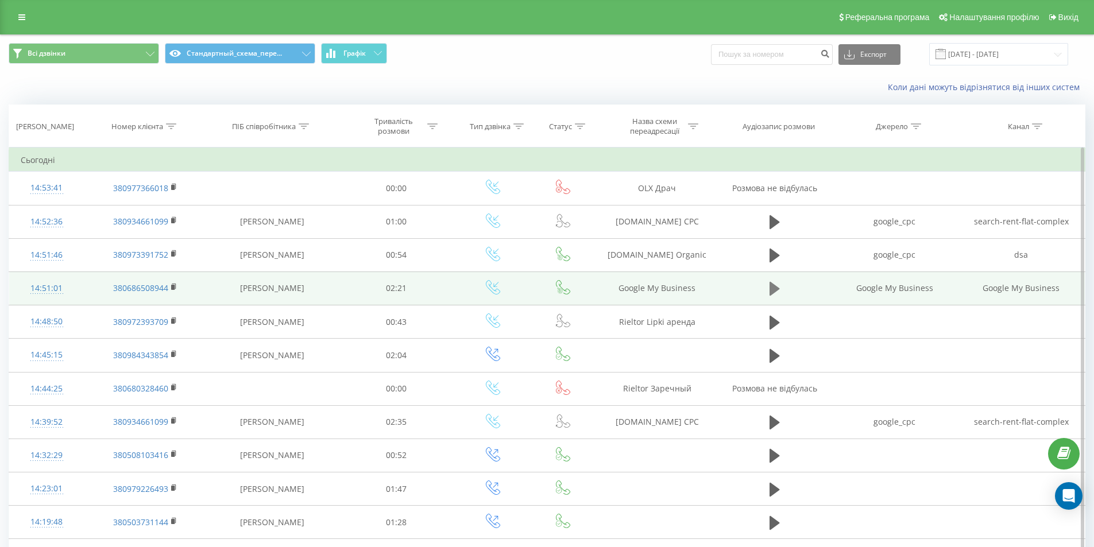
click at [773, 290] on icon at bounding box center [774, 289] width 10 height 14
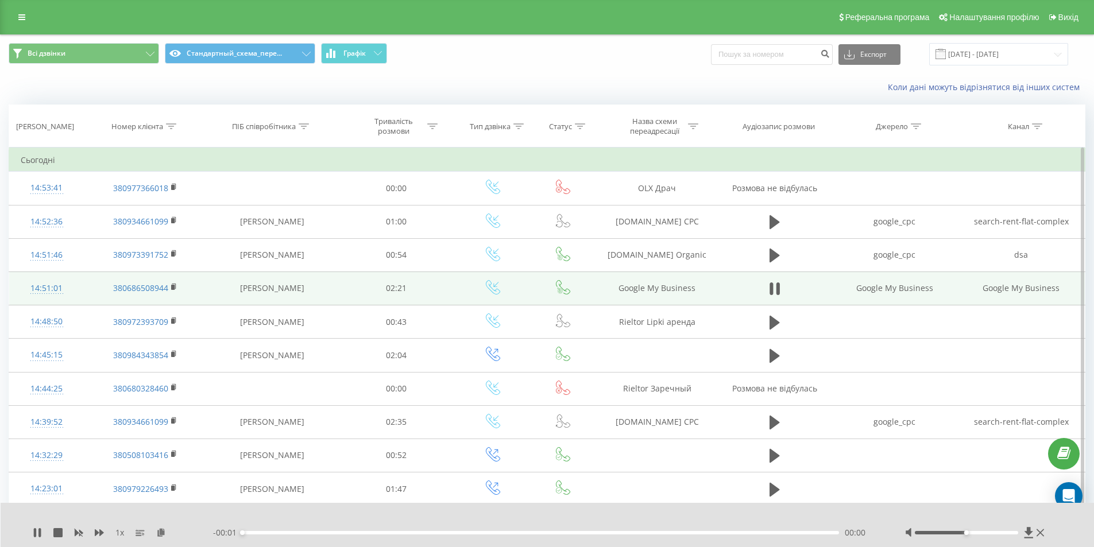
click at [596, 533] on div "00:00" at bounding box center [540, 532] width 597 height 3
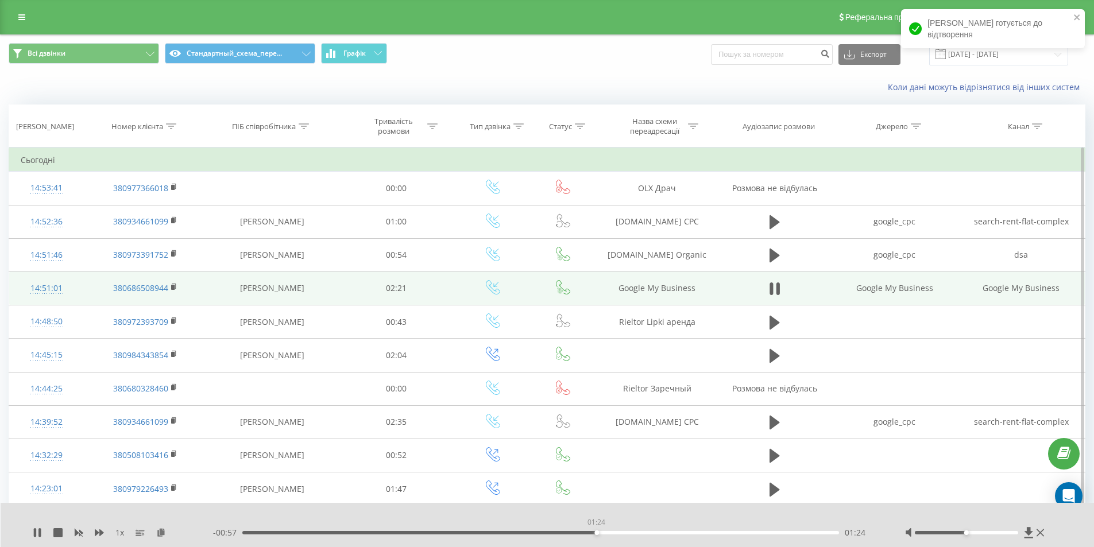
click at [596, 533] on div "01:24" at bounding box center [540, 532] width 597 height 3
click at [633, 533] on div "01:32" at bounding box center [540, 532] width 597 height 3
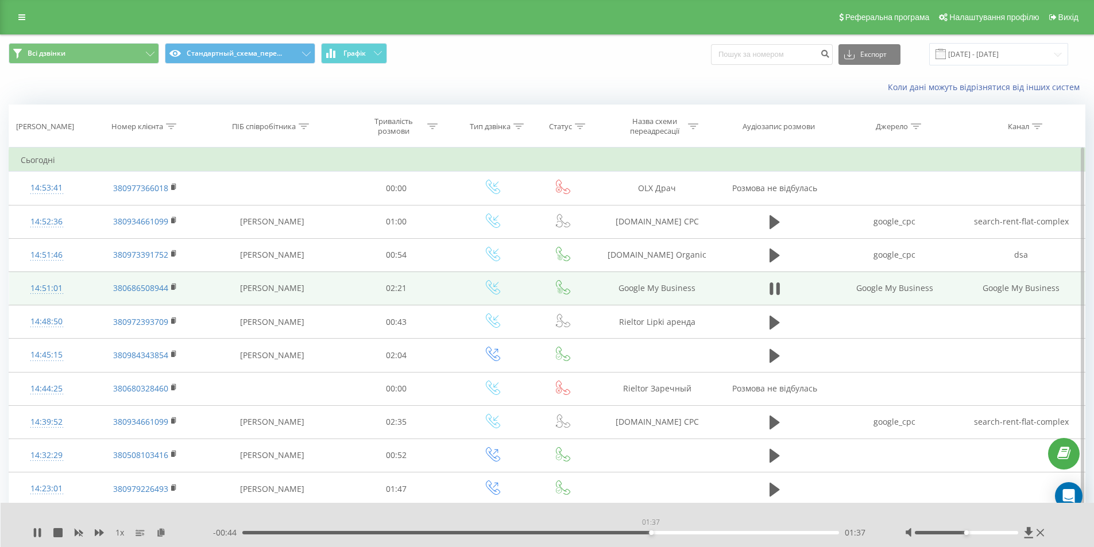
click at [650, 532] on div "01:37" at bounding box center [540, 532] width 597 height 3
click at [670, 534] on div "01:38" at bounding box center [540, 532] width 597 height 3
click at [688, 531] on div "01:46" at bounding box center [540, 532] width 597 height 3
click at [706, 533] on div "01:50" at bounding box center [540, 532] width 597 height 3
click at [725, 532] on div "01:50" at bounding box center [540, 532] width 597 height 3
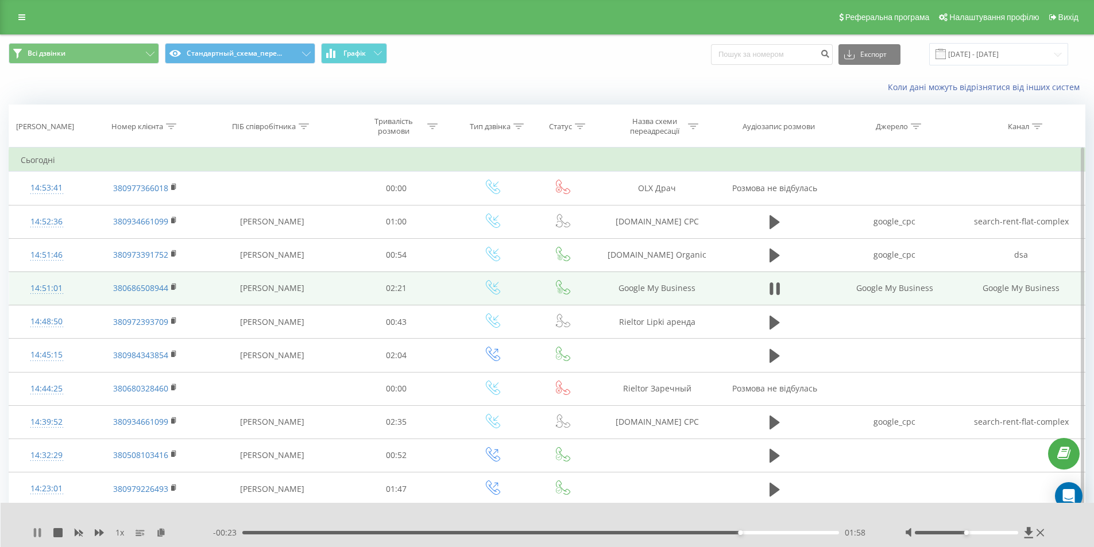
click at [36, 532] on icon at bounding box center [35, 532] width 2 height 9
